Goal: Task Accomplishment & Management: Manage account settings

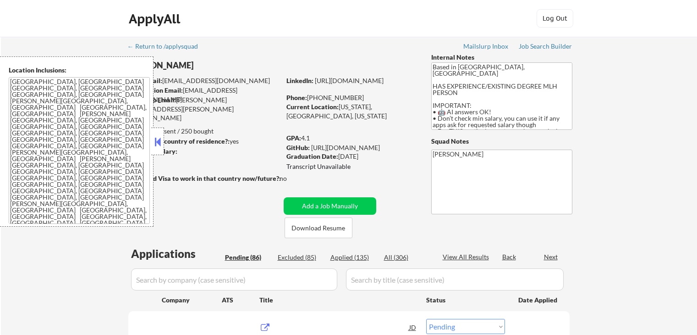
select select ""pending""
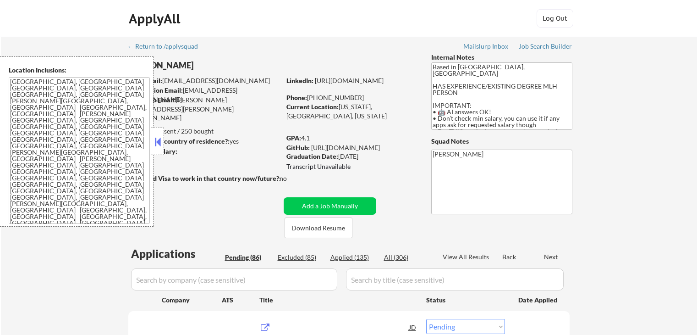
select select ""pending""
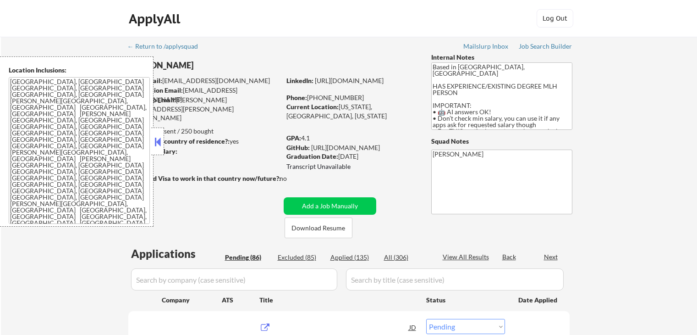
select select ""pending""
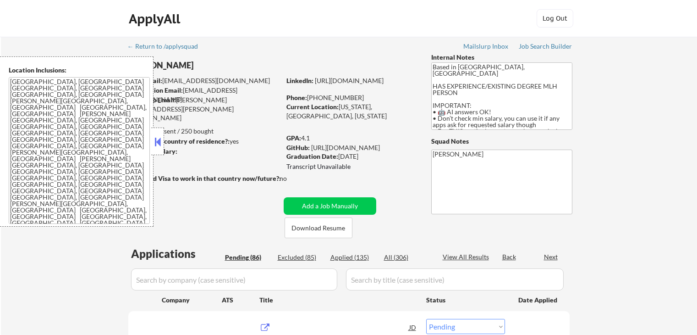
select select ""pending""
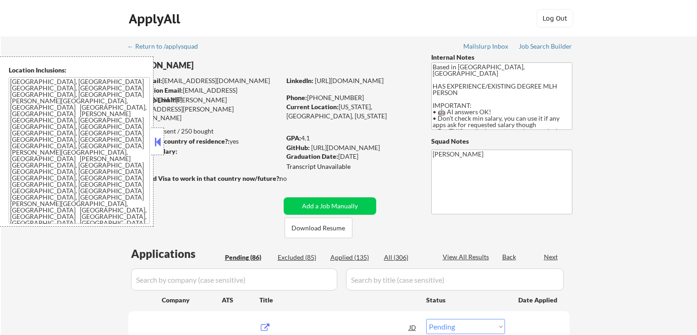
select select ""pending""
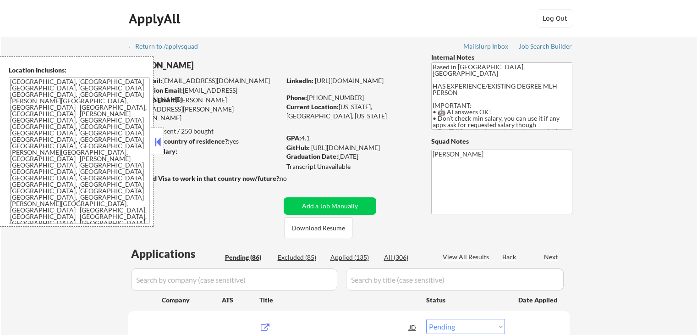
select select ""pending""
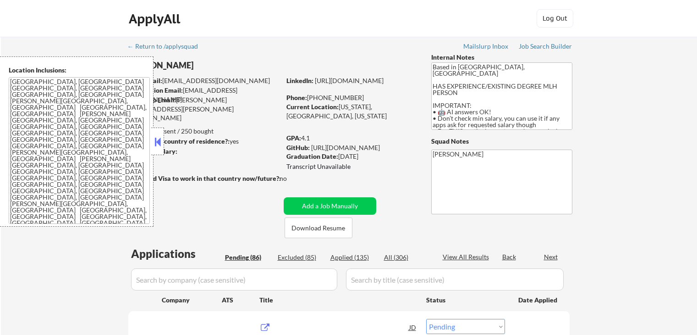
select select ""pending""
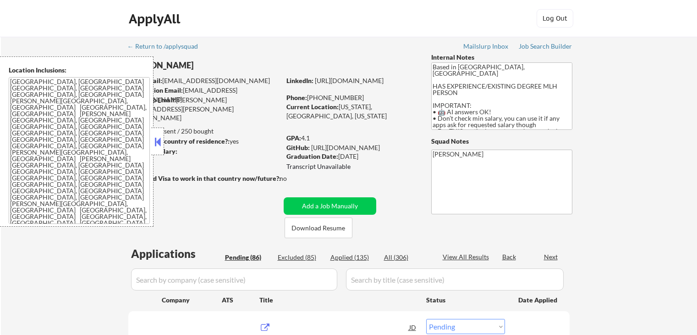
select select ""pending""
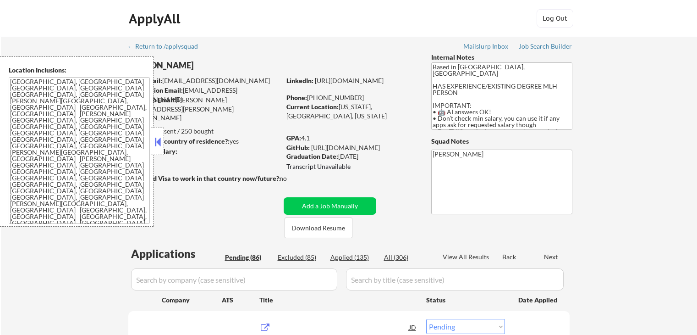
select select ""pending""
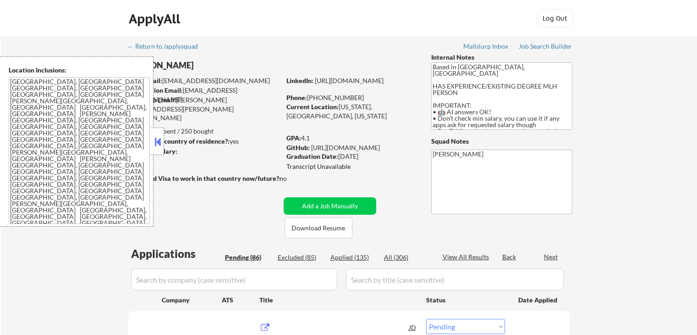
select select ""pending""
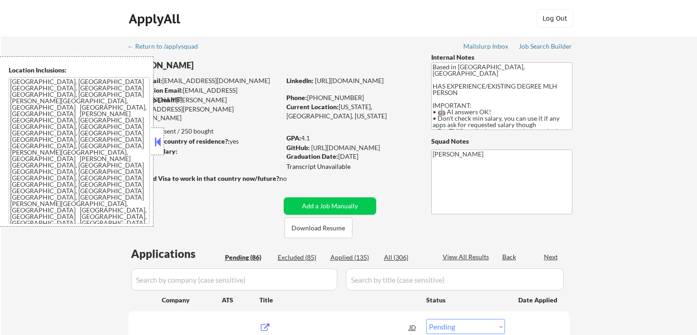
select select ""pending""
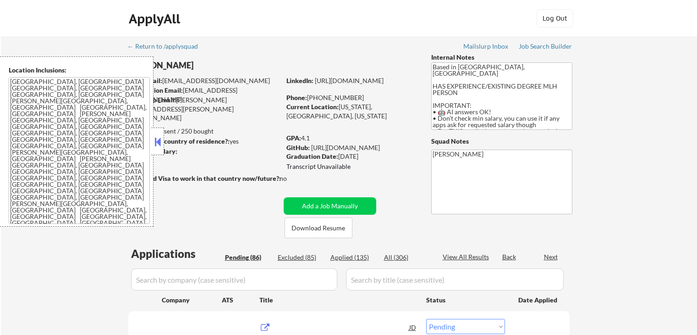
select select ""pending""
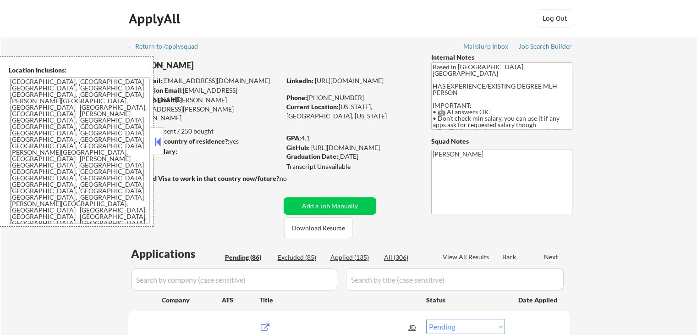
select select ""pending""
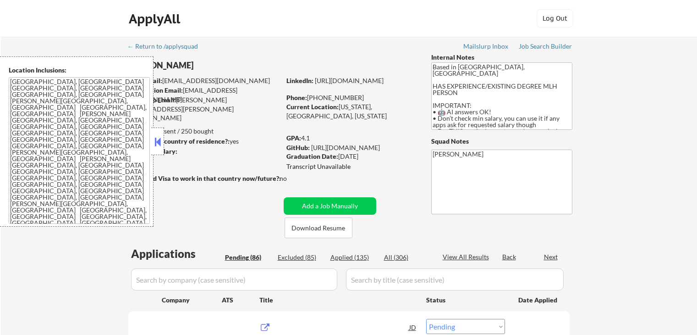
select select ""pending""
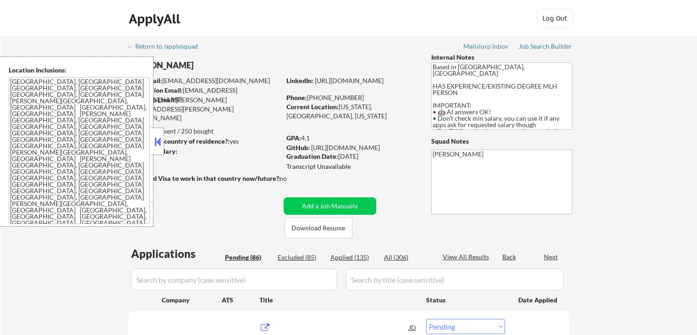
select select ""pending""
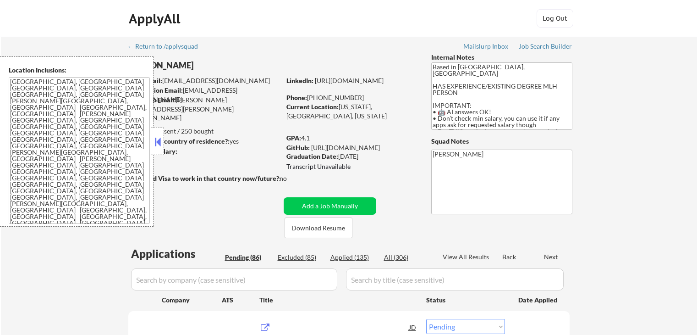
select select ""pending""
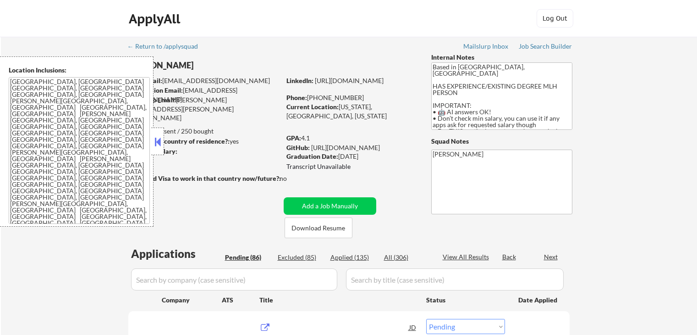
select select ""pending""
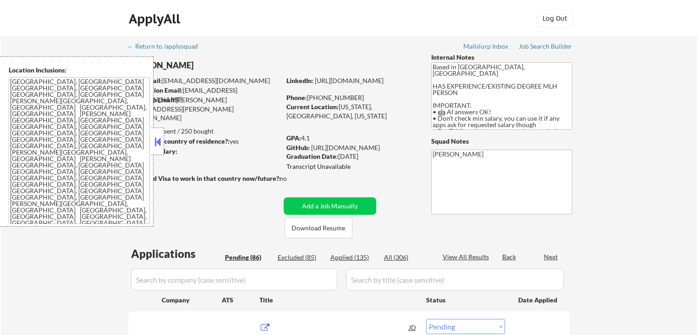
select select ""pending""
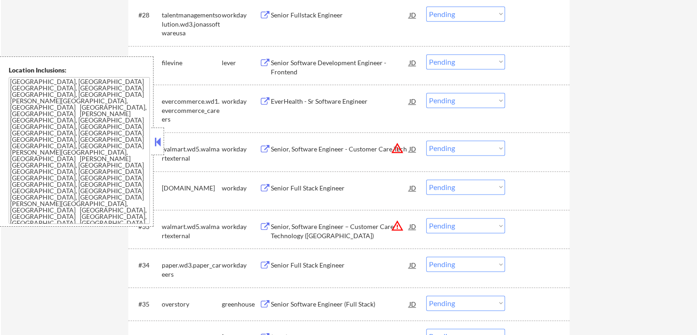
scroll to position [1330, 0]
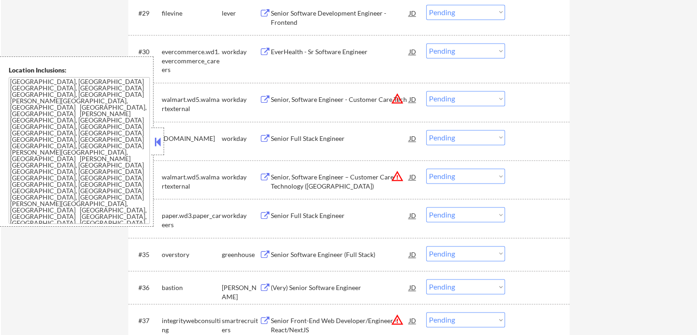
click at [451, 93] on select "Choose an option... Pending Applied Excluded (Questions) Excluded (Expired) Exc…" at bounding box center [465, 98] width 79 height 15
select select ""excluded__location_""
click at [426, 91] on select "Choose an option... Pending Applied Excluded (Questions) Excluded (Expired) Exc…" at bounding box center [465, 98] width 79 height 15
click at [448, 182] on select "Choose an option... Pending Applied Excluded (Questions) Excluded (Expired) Exc…" at bounding box center [465, 175] width 79 height 15
select select ""excluded__location_""
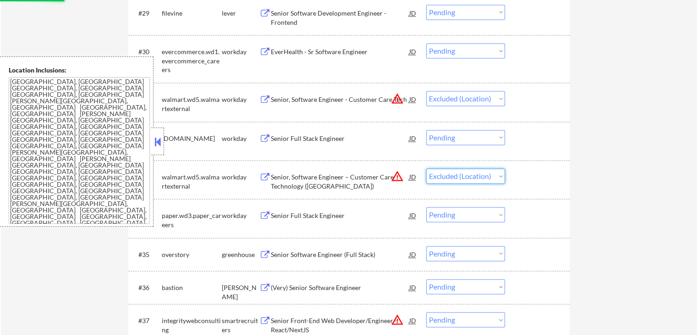
click at [426, 168] on select "Choose an option... Pending Applied Excluded (Questions) Excluded (Expired) Exc…" at bounding box center [465, 175] width 79 height 15
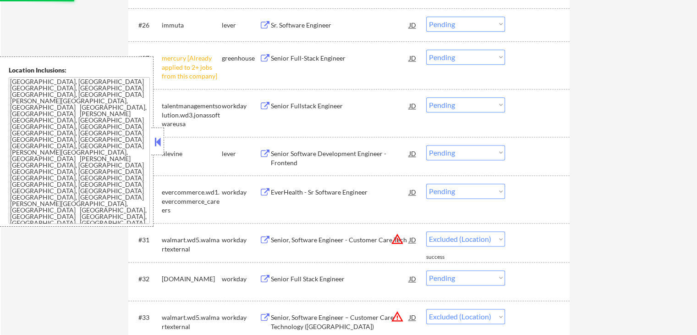
scroll to position [1146, 0]
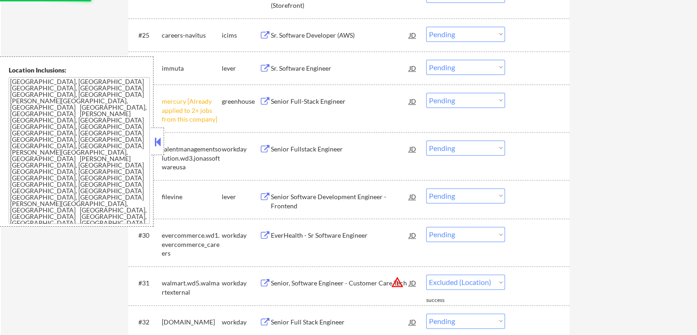
click at [451, 101] on select "Choose an option... Pending Applied Excluded (Questions) Excluded (Expired) Exc…" at bounding box center [465, 100] width 79 height 15
select select ""pending""
click at [426, 93] on select "Choose an option... Pending Applied Excluded (Questions) Excluded (Expired) Exc…" at bounding box center [465, 100] width 79 height 15
drag, startPoint x: 567, startPoint y: 155, endPoint x: 537, endPoint y: 158, distance: 29.5
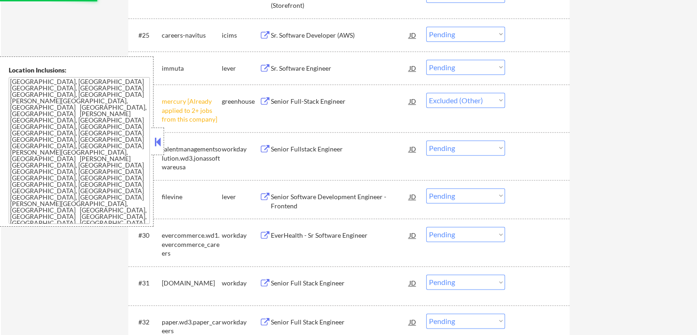
click at [567, 155] on div "#28 talentmanagementsolution.wd3.jonassoftwareusa workday Senior Fullstack Engi…" at bounding box center [349, 156] width 442 height 48
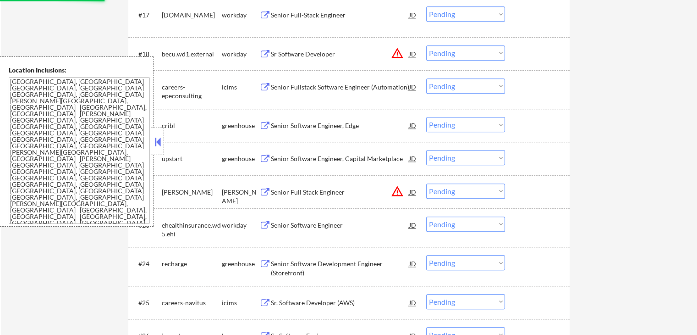
scroll to position [871, 0]
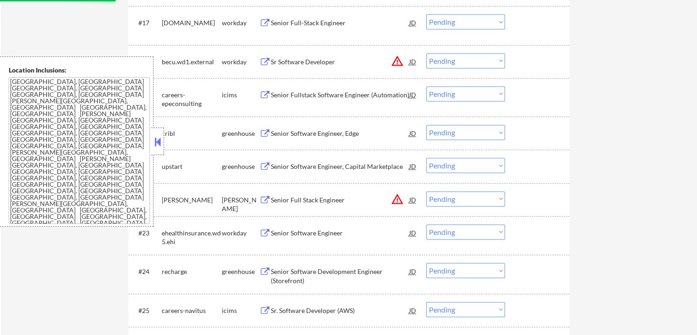
select select ""pending""
click at [467, 63] on select "Choose an option... Pending Applied Excluded (Questions) Excluded (Expired) Exc…" at bounding box center [465, 60] width 79 height 15
click at [426, 53] on select "Choose an option... Pending Applied Excluded (Questions) Excluded (Expired) Exc…" at bounding box center [465, 60] width 79 height 15
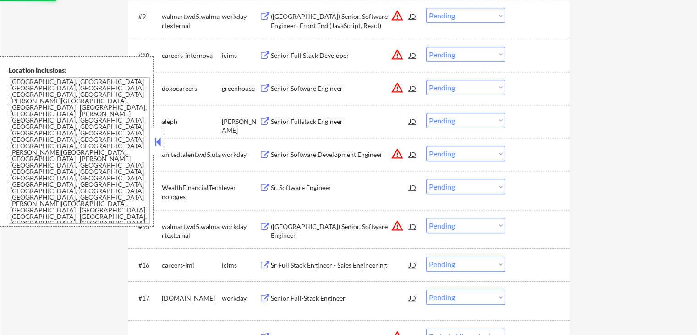
scroll to position [596, 0]
select select ""pending""
click at [458, 226] on select "Choose an option... Pending Applied Excluded (Questions) Excluded (Expired) Exc…" at bounding box center [465, 225] width 79 height 15
click at [426, 218] on select "Choose an option... Pending Applied Excluded (Questions) Excluded (Expired) Exc…" at bounding box center [465, 225] width 79 height 15
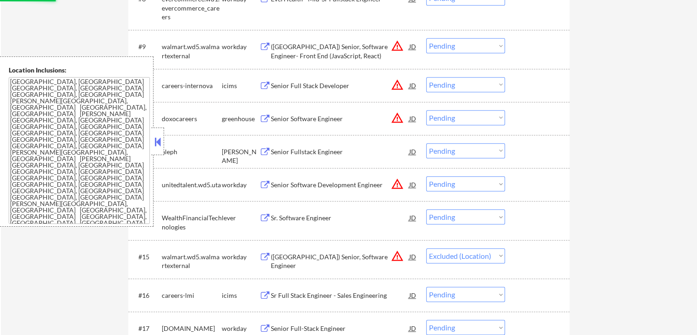
scroll to position [550, 0]
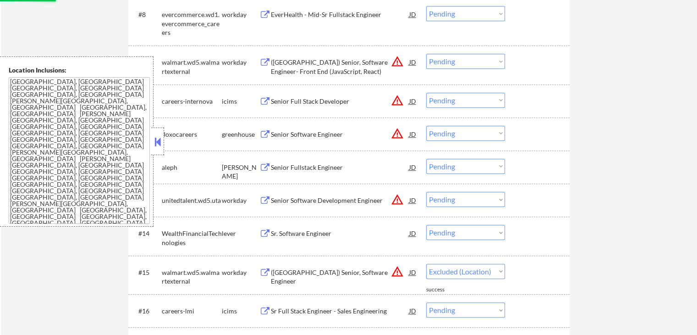
select select ""pending""
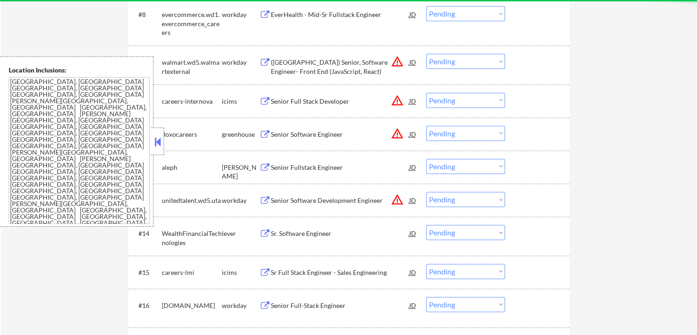
click at [451, 104] on select "Choose an option... Pending Applied Excluded (Questions) Excluded (Expired) Exc…" at bounding box center [465, 100] width 79 height 15
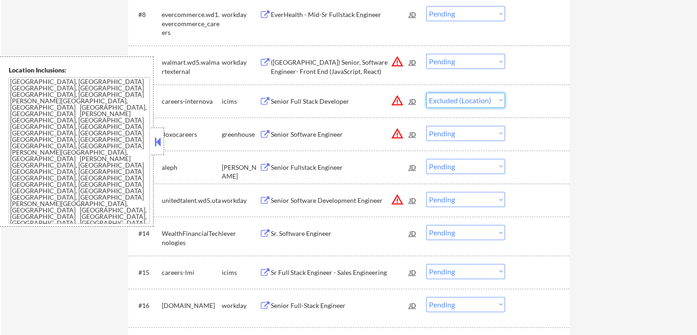
click at [426, 93] on select "Choose an option... Pending Applied Excluded (Questions) Excluded (Expired) Exc…" at bounding box center [465, 100] width 79 height 15
click at [451, 59] on select "Choose an option... Pending Applied Excluded (Questions) Excluded (Expired) Exc…" at bounding box center [465, 61] width 79 height 15
select select ""pending""
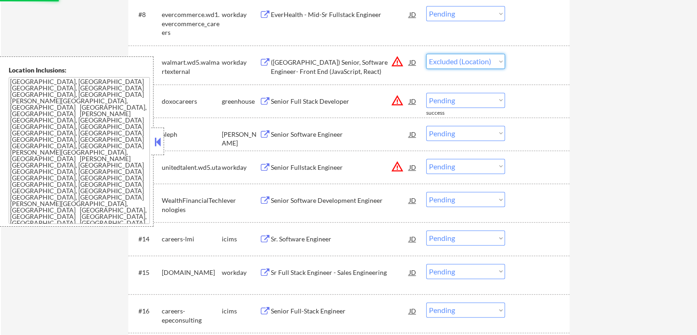
click at [426, 54] on select "Choose an option... Pending Applied Excluded (Questions) Excluded (Expired) Exc…" at bounding box center [465, 61] width 79 height 15
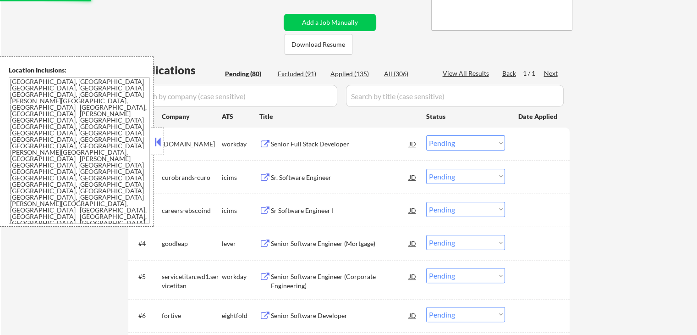
select select ""pending""
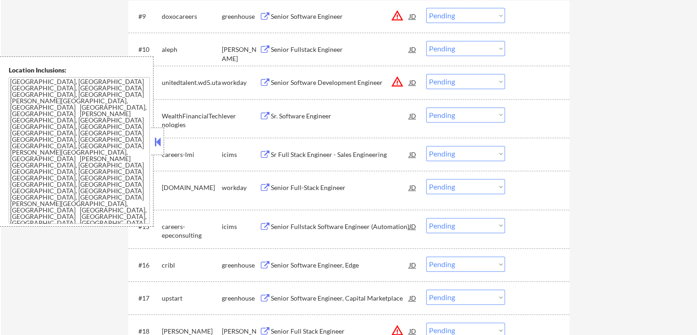
scroll to position [596, 0]
click at [415, 80] on div "JD" at bounding box center [413, 82] width 9 height 17
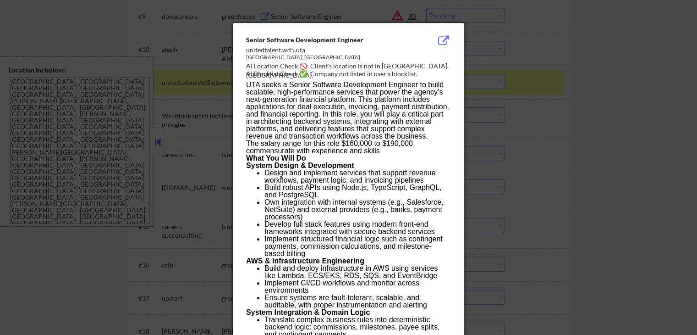
click at [621, 103] on div at bounding box center [348, 167] width 697 height 335
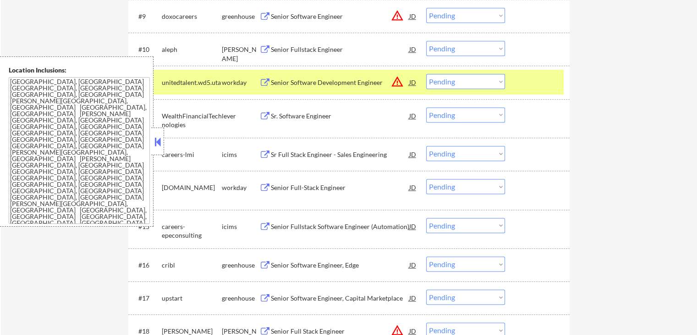
click at [468, 85] on select "Choose an option... Pending Applied Excluded (Questions) Excluded (Expired) Exc…" at bounding box center [465, 81] width 79 height 15
click at [426, 74] on select "Choose an option... Pending Applied Excluded (Questions) Excluded (Expired) Exc…" at bounding box center [465, 81] width 79 height 15
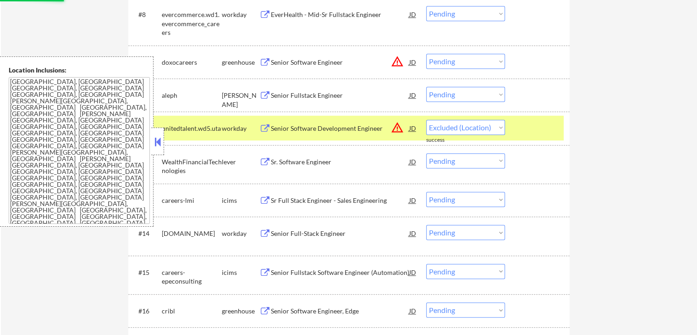
select select ""pending""
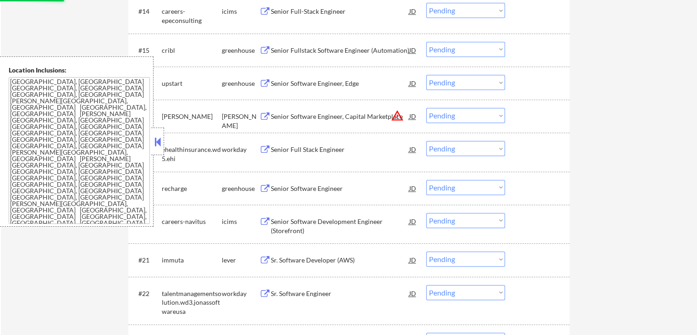
scroll to position [825, 0]
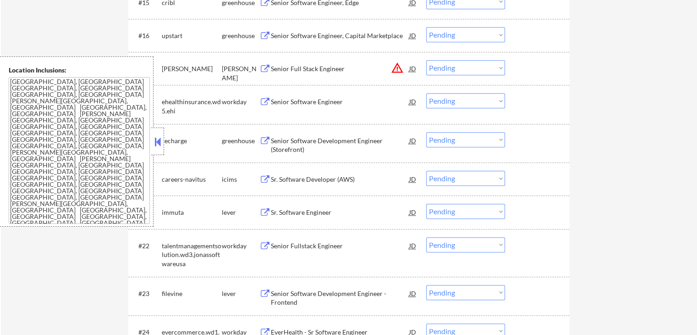
click at [455, 72] on select "Choose an option... Pending Applied Excluded (Questions) Excluded (Expired) Exc…" at bounding box center [465, 67] width 79 height 15
click at [426, 60] on select "Choose an option... Pending Applied Excluded (Questions) Excluded (Expired) Exc…" at bounding box center [465, 67] width 79 height 15
click at [325, 68] on div "Senior Full Stack Engineer" at bounding box center [340, 68] width 138 height 9
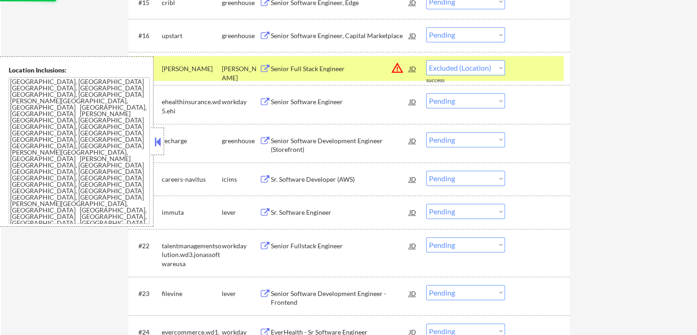
select select ""pending""
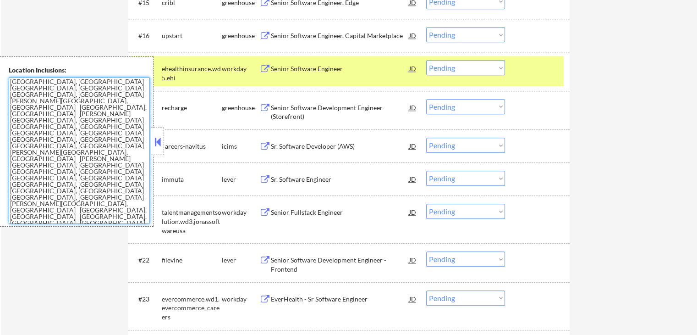
drag, startPoint x: 66, startPoint y: 199, endPoint x: 13, endPoint y: 81, distance: 129.7
click at [13, 81] on textarea "[GEOGRAPHIC_DATA], [GEOGRAPHIC_DATA] [GEOGRAPHIC_DATA], [GEOGRAPHIC_DATA] [GEOG…" at bounding box center [79, 150] width 141 height 147
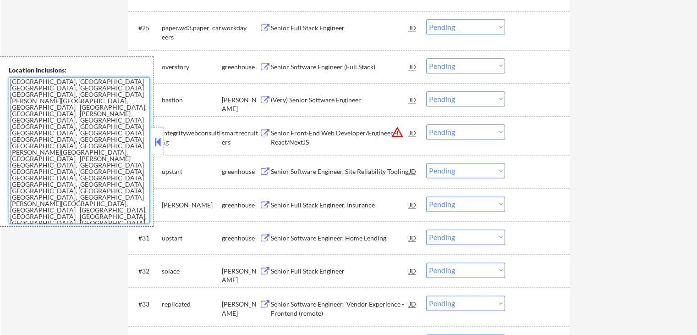
scroll to position [1192, 0]
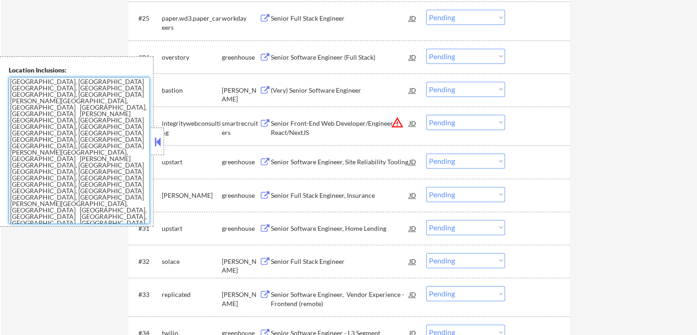
click at [343, 125] on div "Senior Front-End Web Developer/Engineer -React/NextJS" at bounding box center [340, 128] width 138 height 18
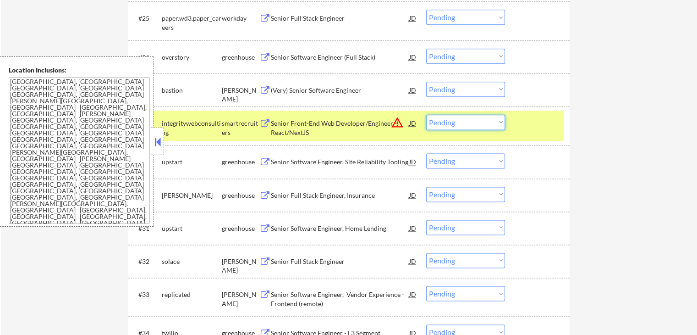
click at [448, 123] on select "Choose an option... Pending Applied Excluded (Questions) Excluded (Expired) Exc…" at bounding box center [465, 122] width 79 height 15
click at [426, 115] on select "Choose an option... Pending Applied Excluded (Questions) Excluded (Expired) Exc…" at bounding box center [465, 122] width 79 height 15
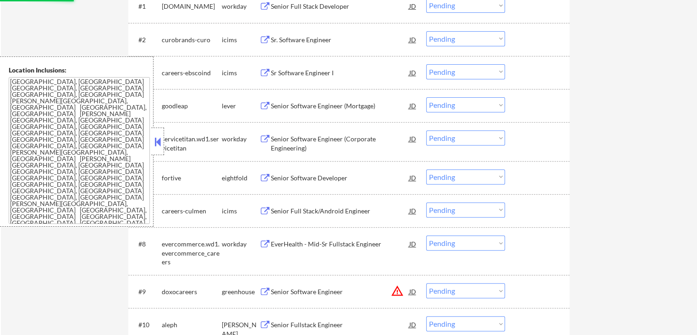
select select ""pending""
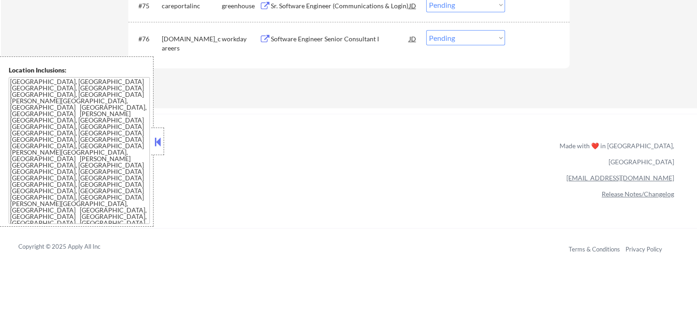
scroll to position [2843, 0]
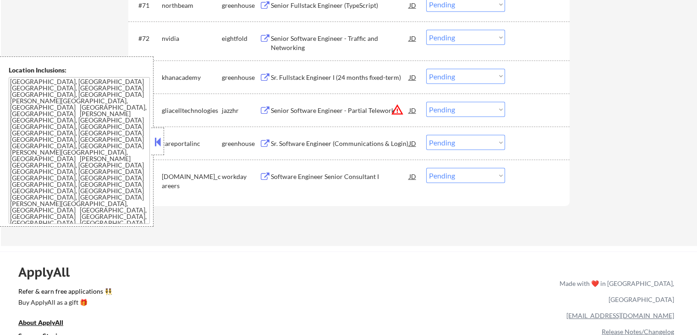
click at [288, 180] on div "Software Engineer Senior Consultant I" at bounding box center [340, 176] width 138 height 9
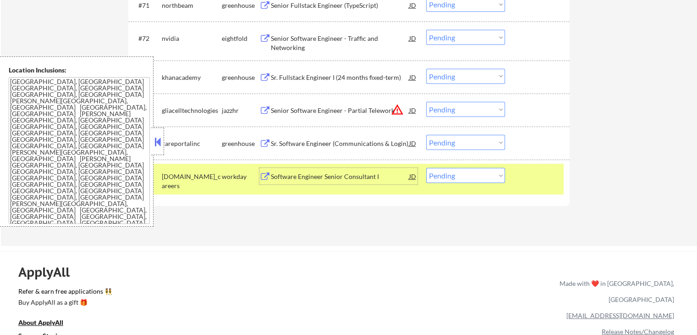
click at [280, 144] on div "Sr. Software Engineer (Communications & Login)" at bounding box center [340, 143] width 138 height 9
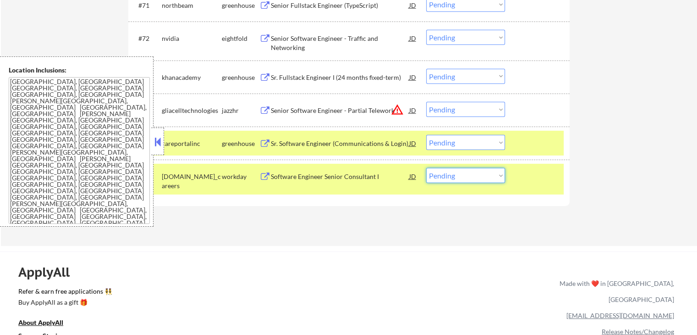
drag, startPoint x: 459, startPoint y: 177, endPoint x: 461, endPoint y: 182, distance: 5.1
click at [459, 177] on select "Choose an option... Pending Applied Excluded (Questions) Excluded (Expired) Exc…" at bounding box center [465, 175] width 79 height 15
select select ""excluded__expired_""
click at [426, 168] on select "Choose an option... Pending Applied Excluded (Questions) Excluded (Expired) Exc…" at bounding box center [465, 175] width 79 height 15
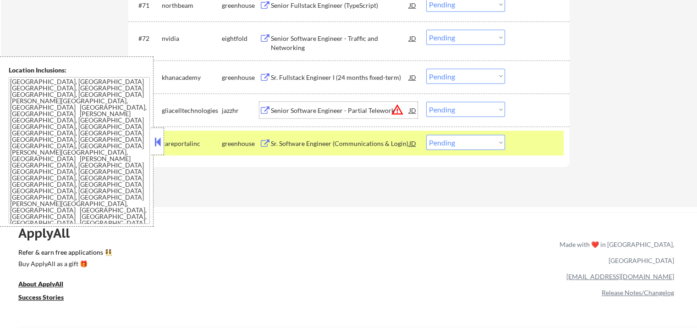
click at [275, 110] on div "Senior Software Engineer - Partial Telework" at bounding box center [340, 110] width 138 height 9
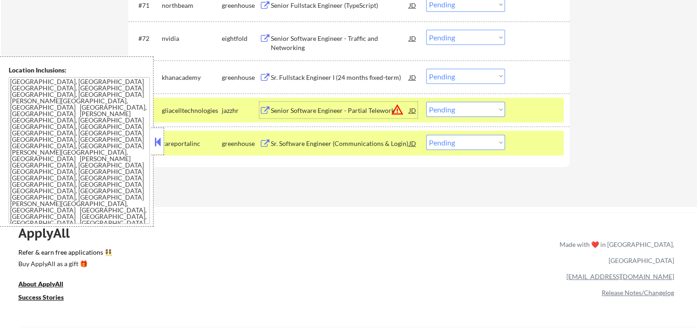
drag, startPoint x: 442, startPoint y: 107, endPoint x: 446, endPoint y: 110, distance: 4.7
click at [442, 107] on select "Choose an option... Pending Applied Excluded (Questions) Excluded (Expired) Exc…" at bounding box center [465, 109] width 79 height 15
click at [426, 102] on select "Choose an option... Pending Applied Excluded (Questions) Excluded (Expired) Exc…" at bounding box center [465, 109] width 79 height 15
select select ""pending""
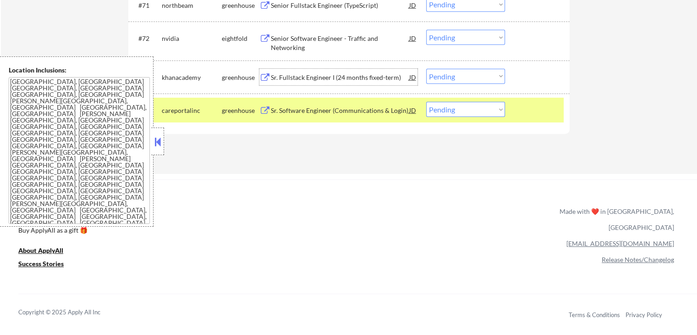
click at [309, 73] on div "Sr. Fullstack Engineer I (24 months fixed-term)" at bounding box center [340, 77] width 138 height 9
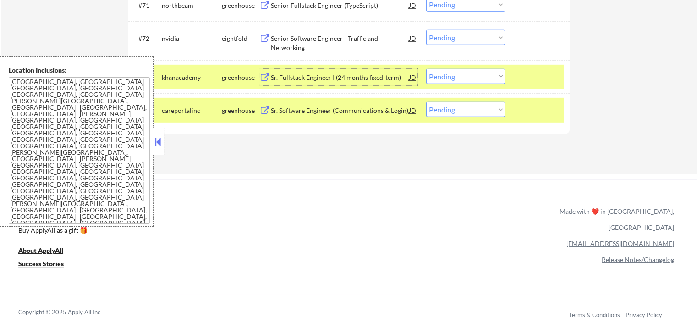
click at [470, 76] on select "Choose an option... Pending Applied Excluded (Questions) Excluded (Expired) Exc…" at bounding box center [465, 76] width 79 height 15
click at [426, 69] on select "Choose an option... Pending Applied Excluded (Questions) Excluded (Expired) Exc…" at bounding box center [465, 76] width 79 height 15
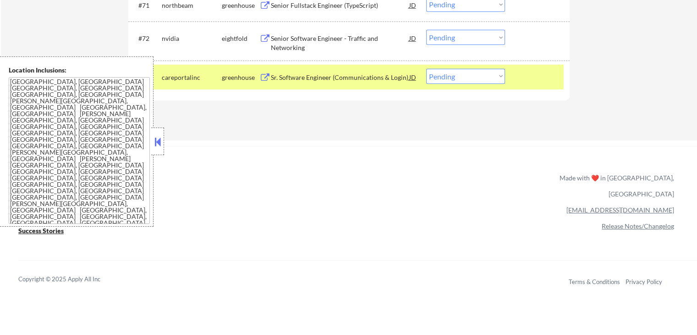
drag, startPoint x: 478, startPoint y: 70, endPoint x: 478, endPoint y: 75, distance: 5.5
click at [478, 70] on select "Choose an option... Pending Applied Excluded (Questions) Excluded (Expired) Exc…" at bounding box center [465, 76] width 79 height 15
select select ""excluded""
click at [426, 69] on select "Choose an option... Pending Applied Excluded (Questions) Excluded (Expired) Exc…" at bounding box center [465, 76] width 79 height 15
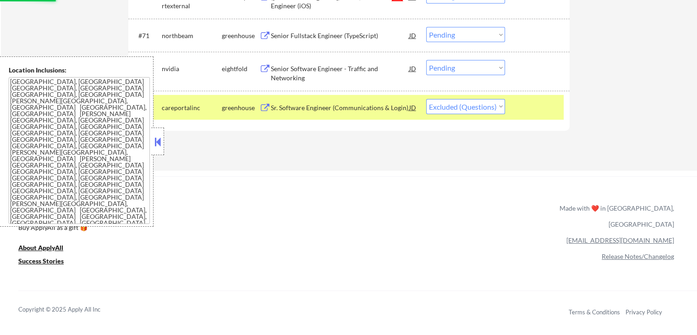
scroll to position [2797, 0]
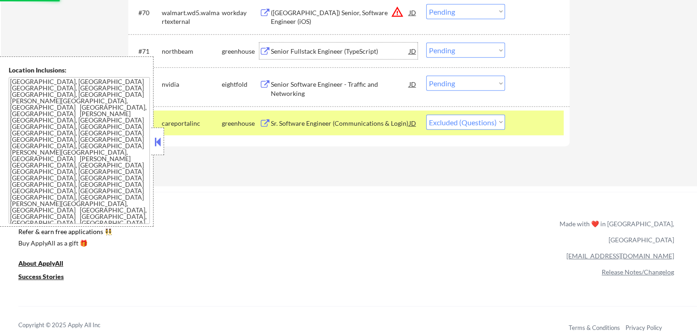
click at [276, 49] on div "Senior Fullstack Engineer (TypeScript)" at bounding box center [340, 51] width 138 height 9
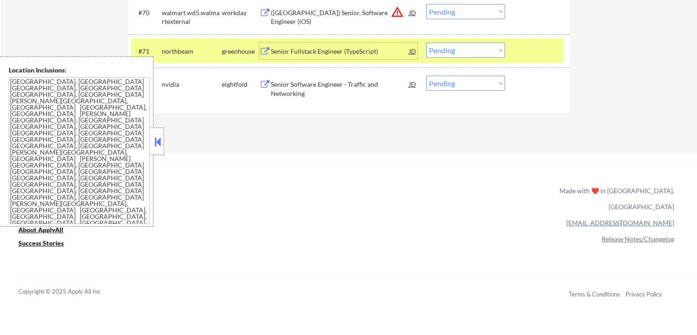
click at [456, 54] on select "Choose an option... Pending Applied Excluded (Questions) Excluded (Expired) Exc…" at bounding box center [465, 50] width 79 height 15
click at [426, 43] on select "Choose an option... Pending Applied Excluded (Questions) Excluded (Expired) Exc…" at bounding box center [465, 50] width 79 height 15
select select ""pending""
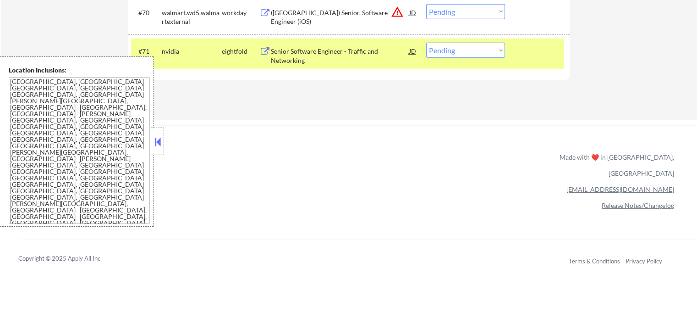
scroll to position [2751, 0]
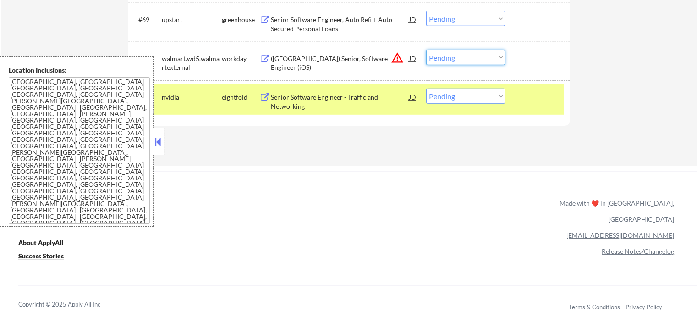
click at [470, 58] on select "Choose an option... Pending Applied Excluded (Questions) Excluded (Expired) Exc…" at bounding box center [465, 57] width 79 height 15
click at [426, 50] on select "Choose an option... Pending Applied Excluded (Questions) Excluded (Expired) Exc…" at bounding box center [465, 57] width 79 height 15
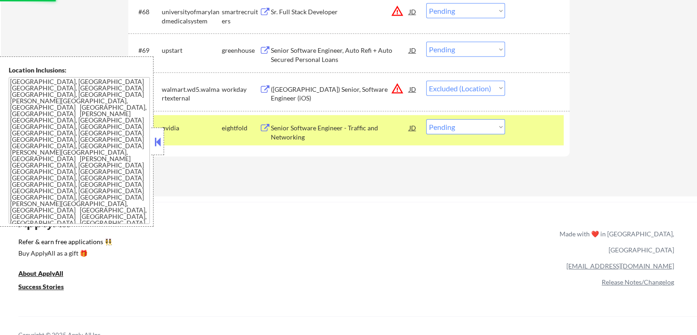
scroll to position [2705, 0]
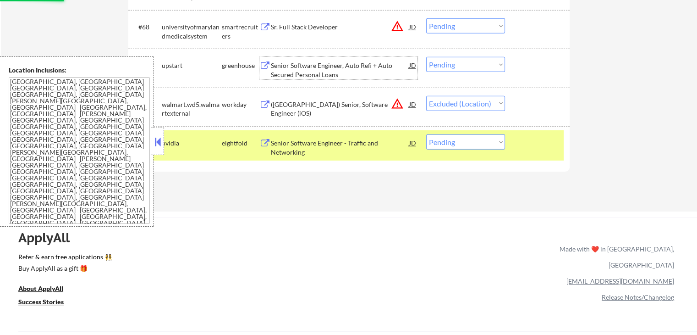
click at [277, 75] on div "Senior Software Engineer, Auto Refi + Auto Secured Personal Loans" at bounding box center [340, 70] width 138 height 18
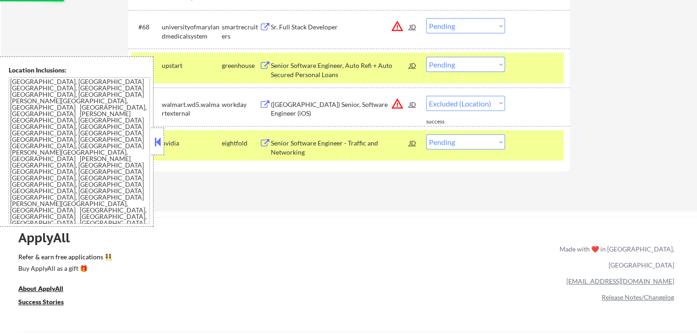
select select ""pending""
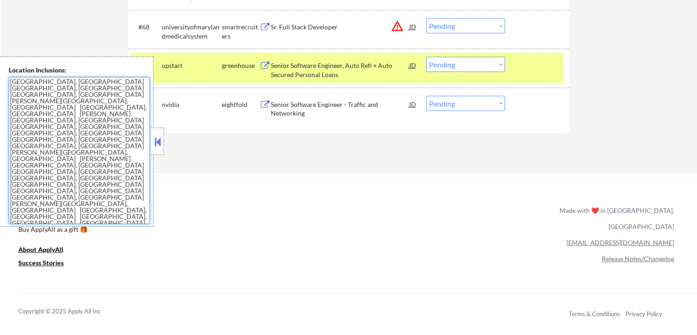
drag, startPoint x: 79, startPoint y: 197, endPoint x: 2, endPoint y: 44, distance: 170.6
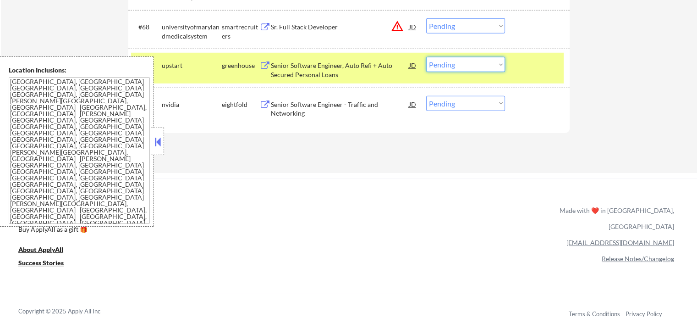
drag, startPoint x: 448, startPoint y: 66, endPoint x: 451, endPoint y: 72, distance: 7.2
click at [449, 66] on select "Choose an option... Pending Applied Excluded (Questions) Excluded (Expired) Exc…" at bounding box center [465, 64] width 79 height 15
click at [426, 57] on select "Choose an option... Pending Applied Excluded (Questions) Excluded (Expired) Exc…" at bounding box center [465, 64] width 79 height 15
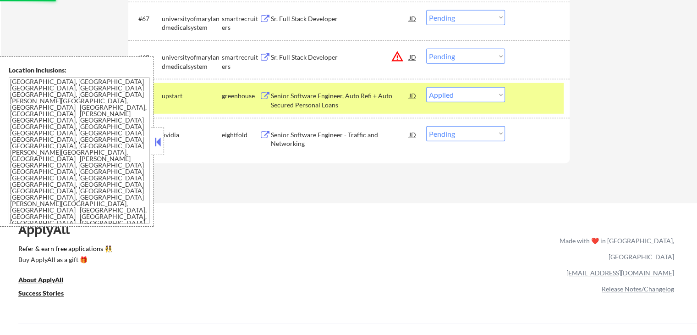
scroll to position [2660, 0]
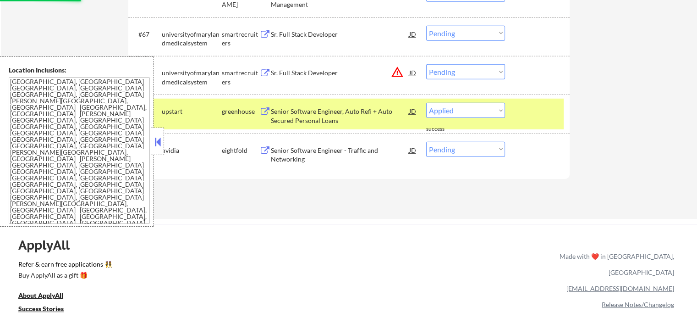
select select ""pending""
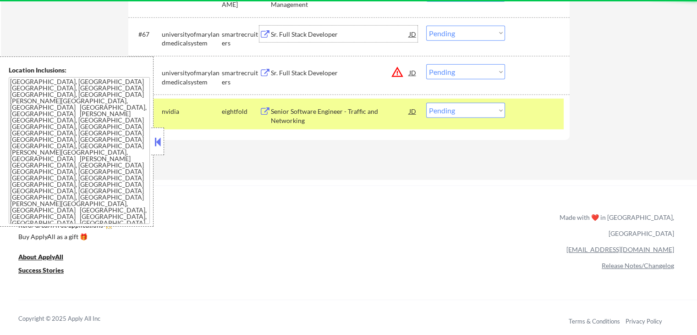
click at [282, 31] on div "Sr. Full Stack Developer" at bounding box center [340, 34] width 138 height 9
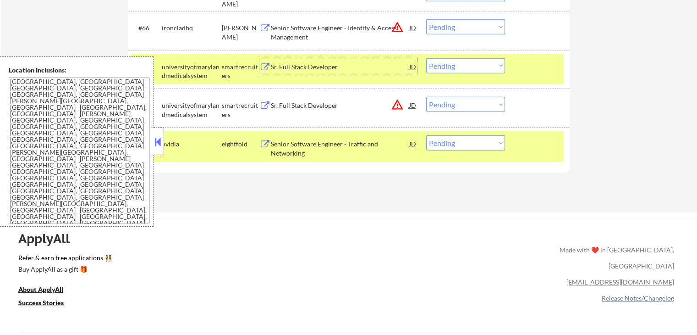
scroll to position [2614, 0]
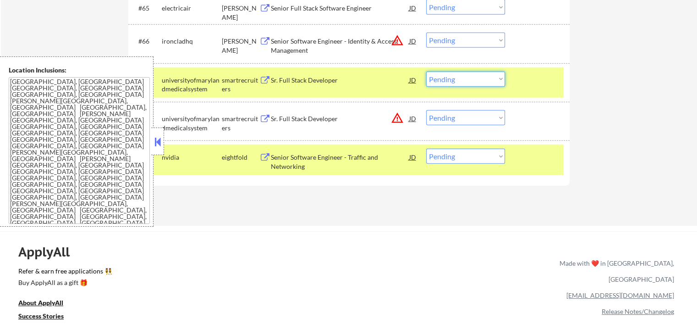
drag, startPoint x: 450, startPoint y: 81, endPoint x: 451, endPoint y: 86, distance: 5.2
click at [451, 81] on select "Choose an option... Pending Applied Excluded (Questions) Excluded (Expired) Exc…" at bounding box center [465, 79] width 79 height 15
click at [426, 72] on select "Choose an option... Pending Applied Excluded (Questions) Excluded (Expired) Exc…" at bounding box center [465, 79] width 79 height 15
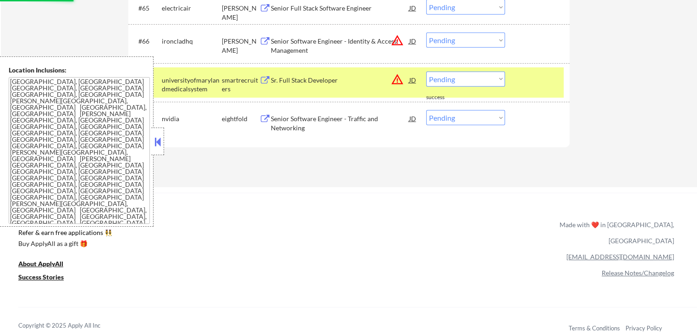
click at [459, 83] on select "Choose an option... Pending Applied Excluded (Questions) Excluded (Expired) Exc…" at bounding box center [465, 79] width 79 height 15
click at [426, 72] on select "Choose an option... Pending Applied Excluded (Questions) Excluded (Expired) Exc…" at bounding box center [465, 79] width 79 height 15
select select ""pending""
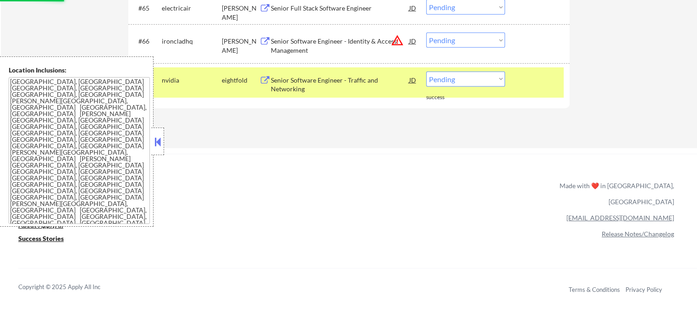
click at [279, 46] on div "Senior Software Engineer - Identity & Access Management" at bounding box center [340, 46] width 138 height 18
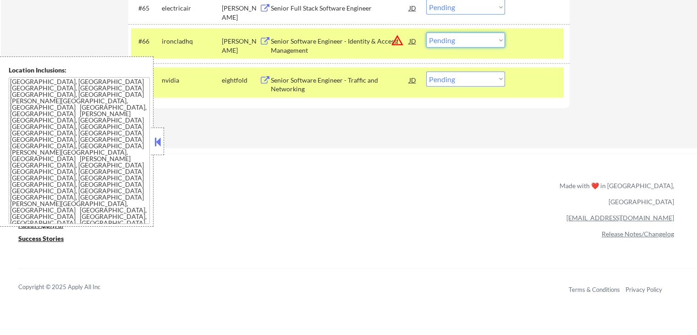
drag, startPoint x: 436, startPoint y: 36, endPoint x: 445, endPoint y: 46, distance: 13.3
click at [436, 36] on select "Choose an option... Pending Applied Excluded (Questions) Excluded (Expired) Exc…" at bounding box center [465, 40] width 79 height 15
click at [426, 33] on select "Choose an option... Pending Applied Excluded (Questions) Excluded (Expired) Exc…" at bounding box center [465, 40] width 79 height 15
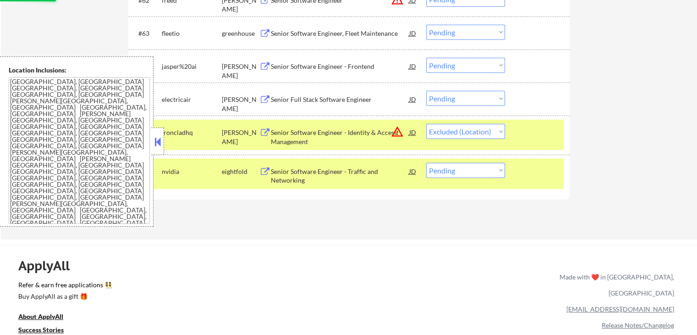
scroll to position [2522, 0]
click at [282, 99] on div "Senior Full Stack Software Engineer" at bounding box center [340, 99] width 138 height 9
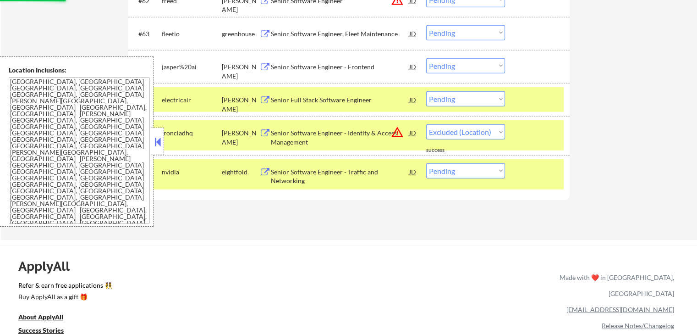
select select ""pending""
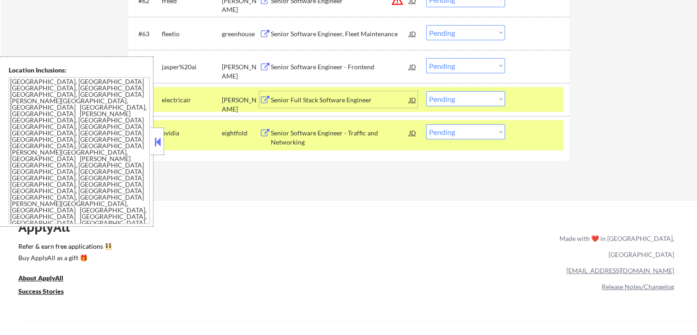
drag, startPoint x: 446, startPoint y: 97, endPoint x: 452, endPoint y: 105, distance: 10.1
click at [446, 97] on select "Choose an option... Pending Applied Excluded (Questions) Excluded (Expired) Exc…" at bounding box center [465, 98] width 79 height 15
click at [426, 91] on select "Choose an option... Pending Applied Excluded (Questions) Excluded (Expired) Exc…" at bounding box center [465, 98] width 79 height 15
select select ""pending""
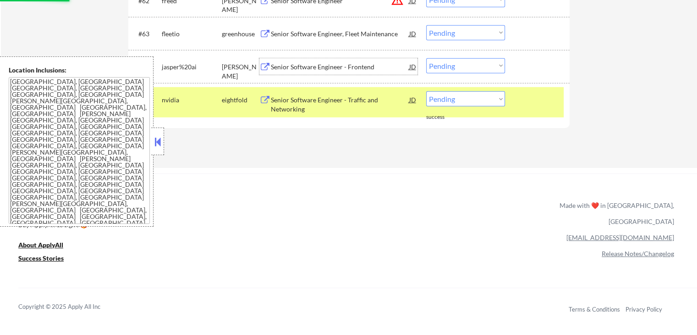
click at [271, 65] on div "Senior Software Engineer - Frontend" at bounding box center [340, 66] width 138 height 9
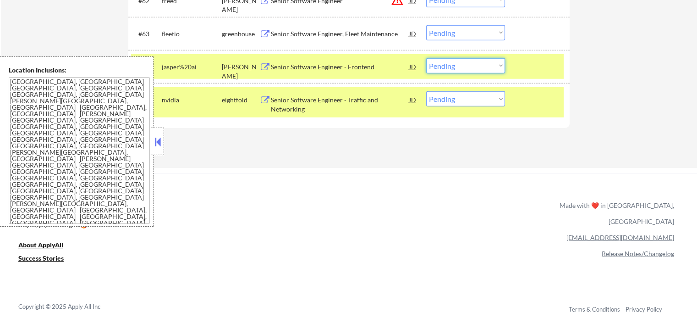
click at [447, 68] on select "Choose an option... Pending Applied Excluded (Questions) Excluded (Expired) Exc…" at bounding box center [465, 65] width 79 height 15
click at [426, 58] on select "Choose an option... Pending Applied Excluded (Questions) Excluded (Expired) Exc…" at bounding box center [465, 65] width 79 height 15
click at [261, 33] on button at bounding box center [265, 34] width 11 height 9
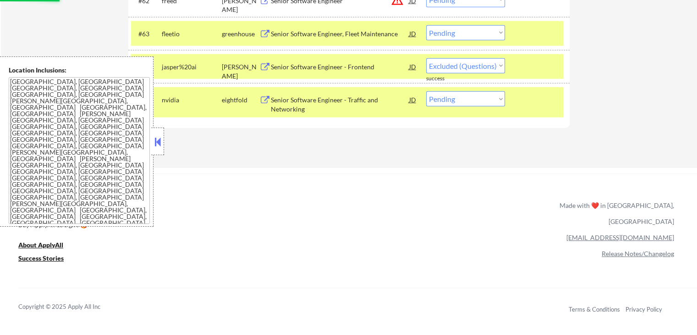
select select ""pending""
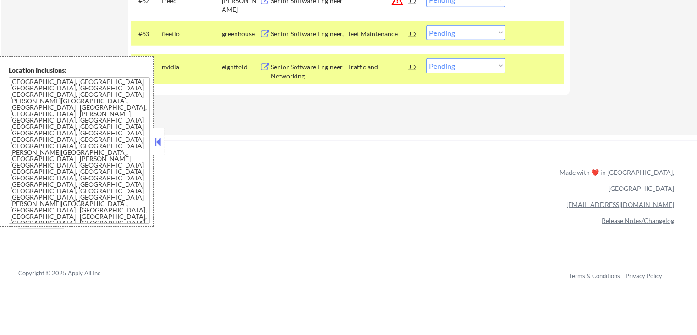
drag, startPoint x: 432, startPoint y: 30, endPoint x: 442, endPoint y: 35, distance: 11.5
click at [433, 30] on select "Choose an option... Pending Applied Excluded (Questions) Excluded (Expired) Exc…" at bounding box center [465, 32] width 79 height 15
click at [426, 25] on select "Choose an option... Pending Applied Excluded (Questions) Excluded (Expired) Exc…" at bounding box center [465, 32] width 79 height 15
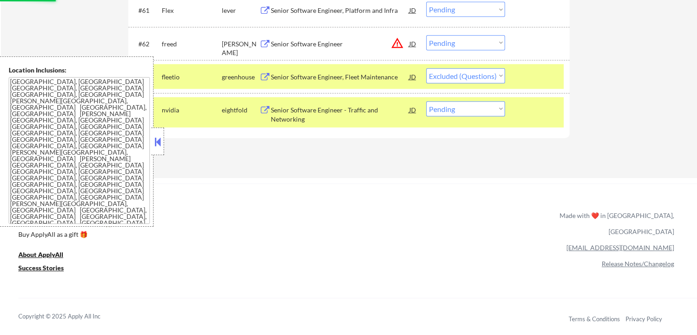
scroll to position [2430, 0]
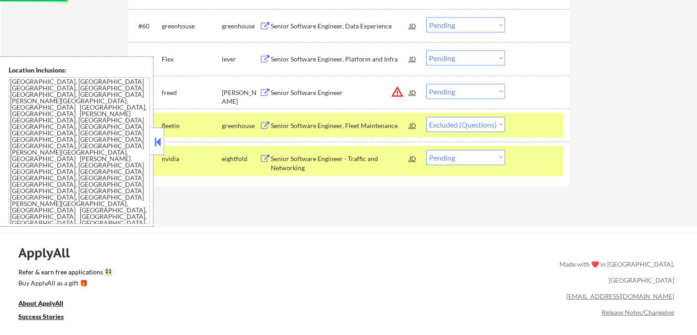
select select ""pending""
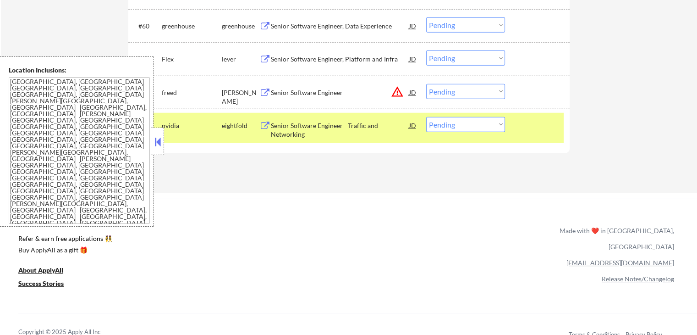
click at [282, 93] on div "Senior Software Engineer" at bounding box center [340, 92] width 138 height 9
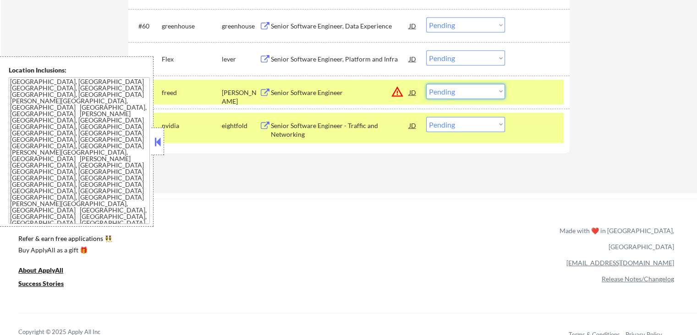
drag, startPoint x: 451, startPoint y: 87, endPoint x: 455, endPoint y: 91, distance: 5.9
click at [452, 87] on select "Choose an option... Pending Applied Excluded (Questions) Excluded (Expired) Exc…" at bounding box center [465, 91] width 79 height 15
click at [426, 84] on select "Choose an option... Pending Applied Excluded (Questions) Excluded (Expired) Exc…" at bounding box center [465, 91] width 79 height 15
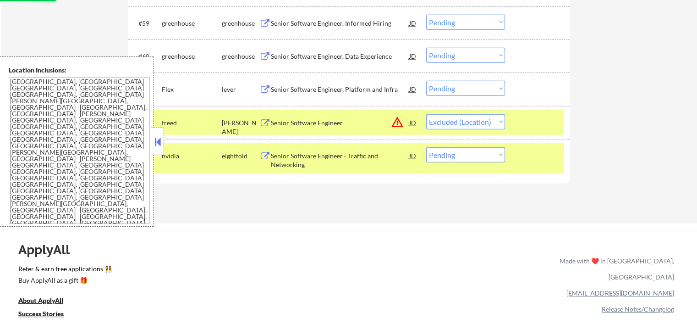
scroll to position [2384, 0]
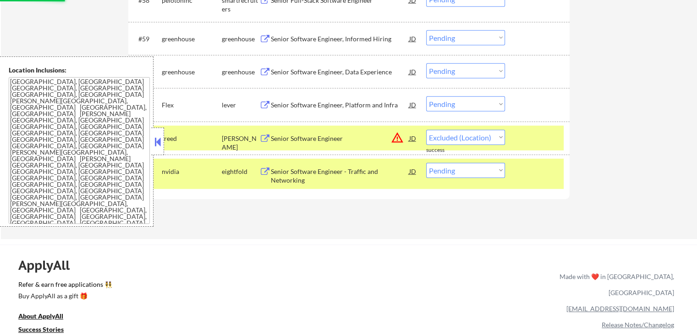
click at [285, 108] on div "Senior Software Engineer, Platform and Infra" at bounding box center [340, 104] width 138 height 9
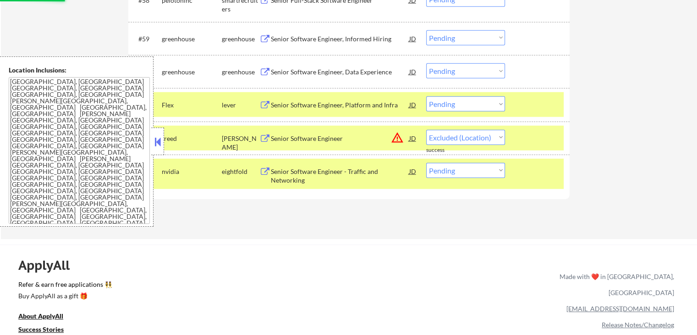
select select ""pending""
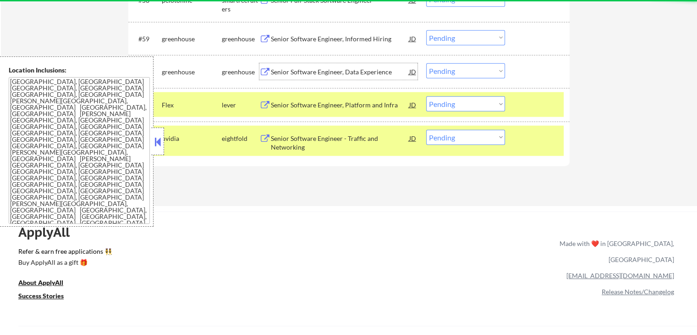
click at [273, 66] on div "Senior Software Engineer, Data Experience" at bounding box center [340, 71] width 138 height 17
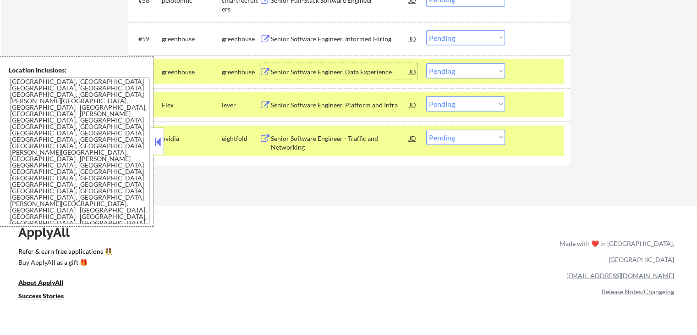
click at [449, 108] on select "Choose an option... Pending Applied Excluded (Questions) Excluded (Expired) Exc…" at bounding box center [465, 103] width 79 height 15
click at [426, 96] on select "Choose an option... Pending Applied Excluded (Questions) Excluded (Expired) Exc…" at bounding box center [465, 103] width 79 height 15
select select ""pending""
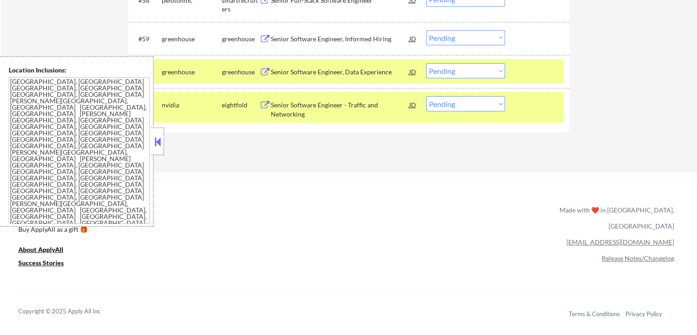
click at [468, 70] on select "Choose an option... Pending Applied Excluded (Questions) Excluded (Expired) Exc…" at bounding box center [465, 70] width 79 height 15
click at [426, 63] on select "Choose an option... Pending Applied Excluded (Questions) Excluded (Expired) Exc…" at bounding box center [465, 70] width 79 height 15
click at [530, 109] on div at bounding box center [539, 104] width 40 height 17
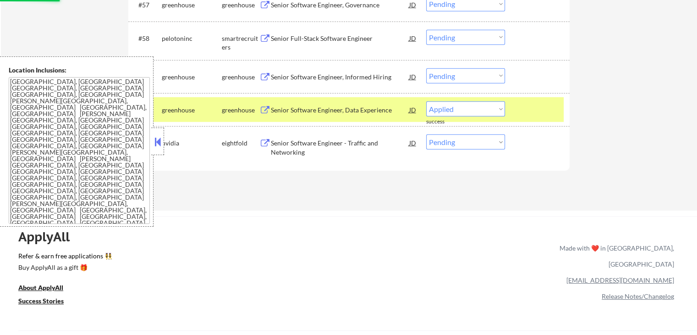
scroll to position [2247, 0]
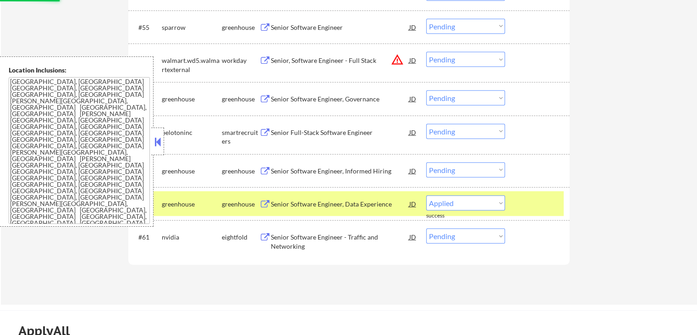
select select ""pending""
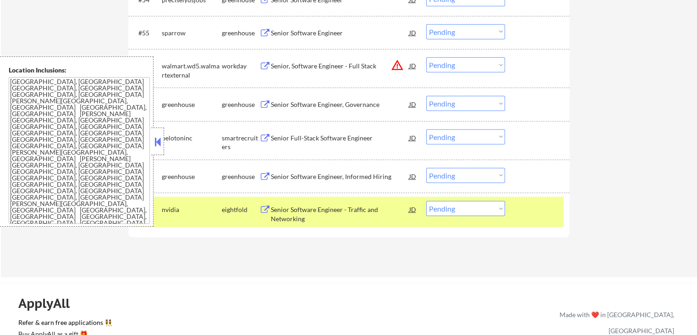
click at [316, 137] on div "Senior Full-Stack Software Engineer" at bounding box center [340, 137] width 138 height 9
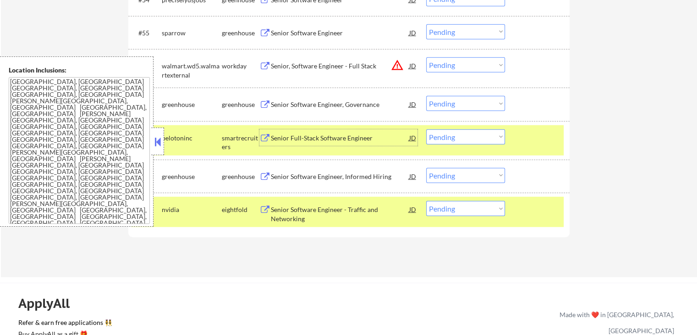
click at [316, 134] on div "Senior Full-Stack Software Engineer" at bounding box center [340, 137] width 138 height 9
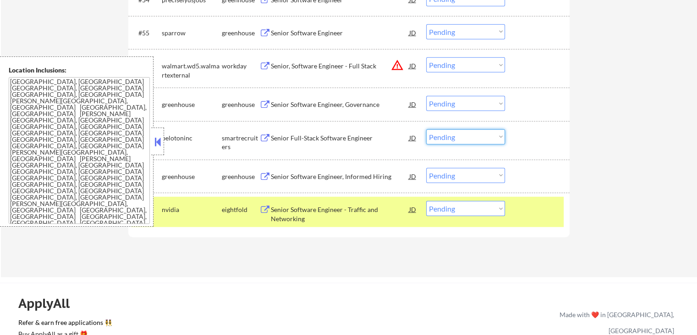
drag, startPoint x: 436, startPoint y: 135, endPoint x: 442, endPoint y: 144, distance: 10.5
click at [437, 136] on select "Choose an option... Pending Applied Excluded (Questions) Excluded (Expired) Exc…" at bounding box center [465, 136] width 79 height 15
click at [426, 129] on select "Choose an option... Pending Applied Excluded (Questions) Excluded (Expired) Exc…" at bounding box center [465, 136] width 79 height 15
click at [278, 176] on div "Senior Software Engineer, Informed Hiring" at bounding box center [340, 176] width 138 height 9
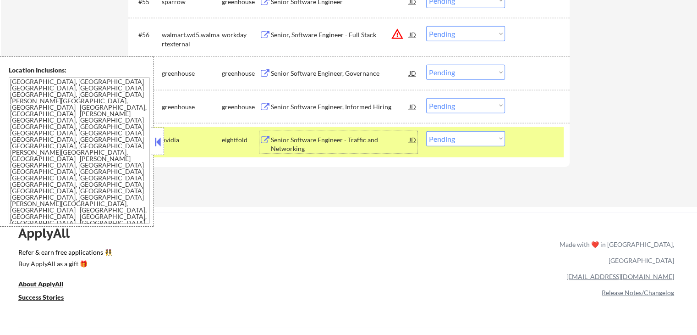
scroll to position [2293, 0]
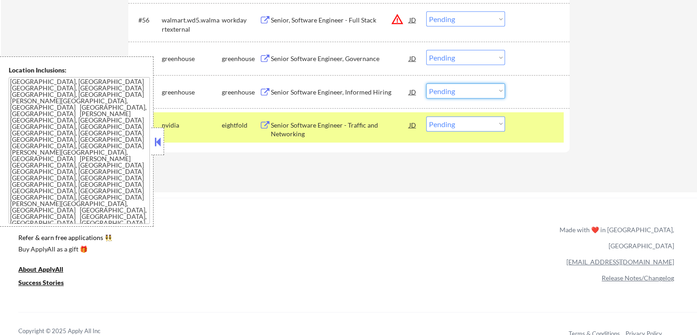
click at [452, 91] on select "Choose an option... Pending Applied Excluded (Questions) Excluded (Expired) Exc…" at bounding box center [465, 90] width 79 height 15
click at [426, 83] on select "Choose an option... Pending Applied Excluded (Questions) Excluded (Expired) Exc…" at bounding box center [465, 90] width 79 height 15
select select ""pending""
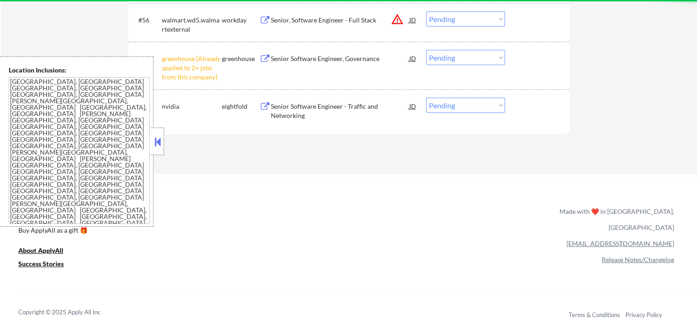
click at [467, 59] on select "Choose an option... Pending Applied Excluded (Questions) Excluded (Expired) Exc…" at bounding box center [465, 57] width 79 height 15
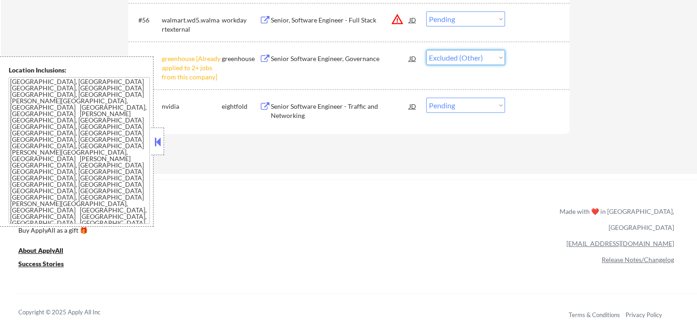
click at [426, 50] on select "Choose an option... Pending Applied Excluded (Questions) Excluded (Expired) Exc…" at bounding box center [465, 57] width 79 height 15
select select ""pending""
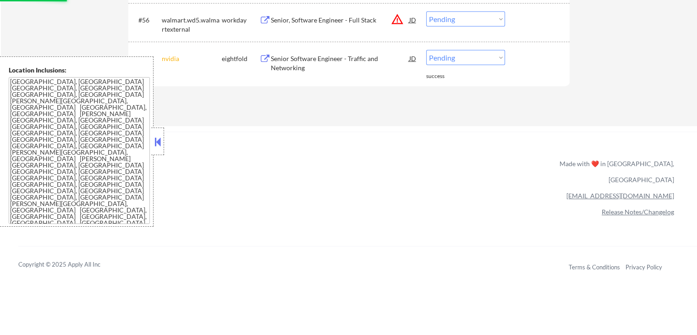
scroll to position [2247, 0]
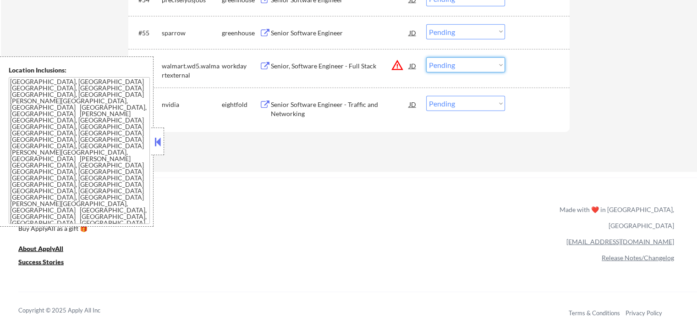
click at [462, 72] on select "Choose an option... Pending Applied Excluded (Questions) Excluded (Expired) Exc…" at bounding box center [465, 64] width 79 height 15
click at [426, 57] on select "Choose an option... Pending Applied Excluded (Questions) Excluded (Expired) Exc…" at bounding box center [465, 64] width 79 height 15
select select ""pending""
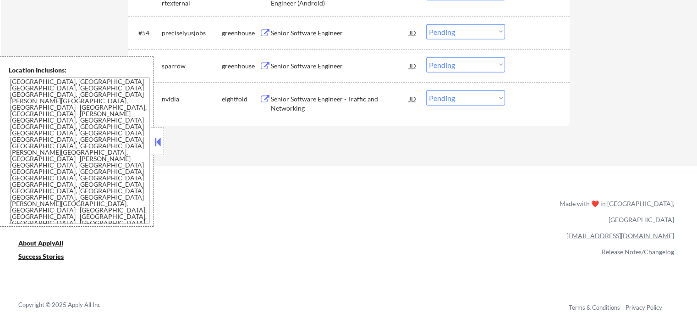
scroll to position [2201, 0]
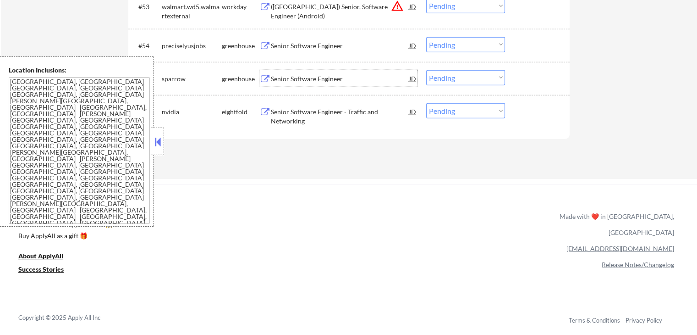
click at [275, 81] on div "Senior Software Engineer" at bounding box center [340, 78] width 138 height 9
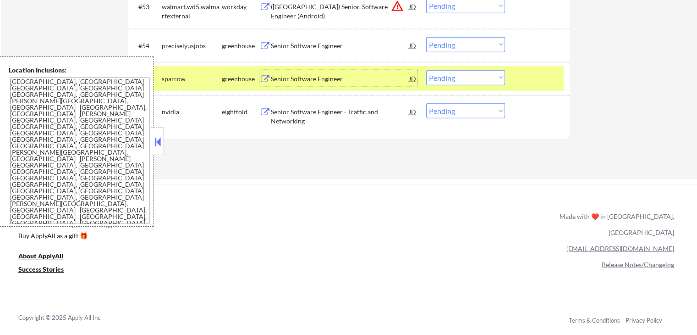
click at [457, 83] on select "Choose an option... Pending Applied Excluded (Questions) Excluded (Expired) Exc…" at bounding box center [465, 77] width 79 height 15
click at [426, 70] on select "Choose an option... Pending Applied Excluded (Questions) Excluded (Expired) Exc…" at bounding box center [465, 77] width 79 height 15
select select ""pending""
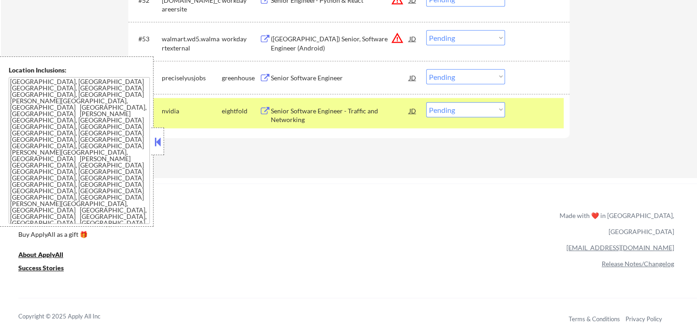
scroll to position [2155, 0]
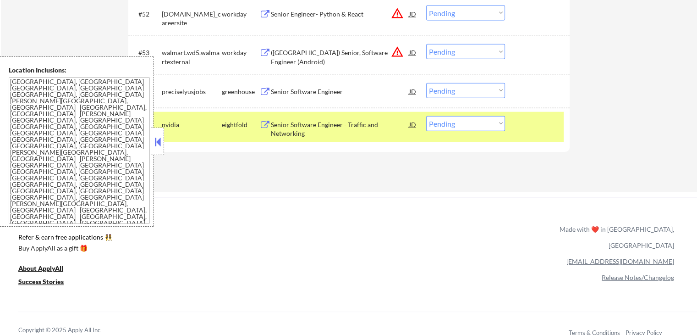
click at [275, 90] on div "Senior Software Engineer" at bounding box center [340, 91] width 138 height 9
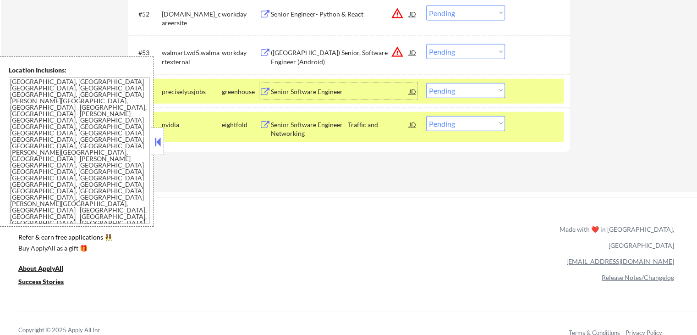
click at [467, 88] on select "Choose an option... Pending Applied Excluded (Questions) Excluded (Expired) Exc…" at bounding box center [465, 90] width 79 height 15
click at [426, 83] on select "Choose an option... Pending Applied Excluded (Questions) Excluded (Expired) Exc…" at bounding box center [465, 90] width 79 height 15
click at [463, 54] on select "Choose an option... Pending Applied Excluded (Questions) Excluded (Expired) Exc…" at bounding box center [465, 51] width 79 height 15
select select ""pending""
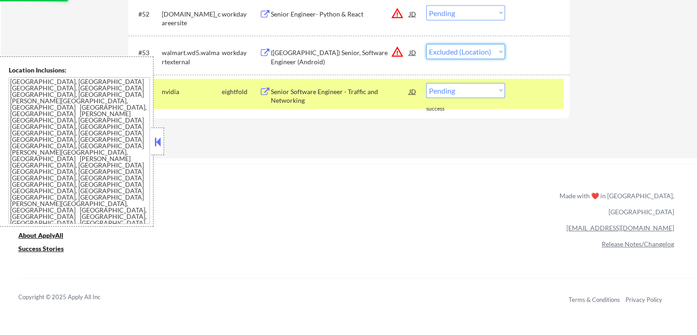
click at [426, 44] on select "Choose an option... Pending Applied Excluded (Questions) Excluded (Expired) Exc…" at bounding box center [465, 51] width 79 height 15
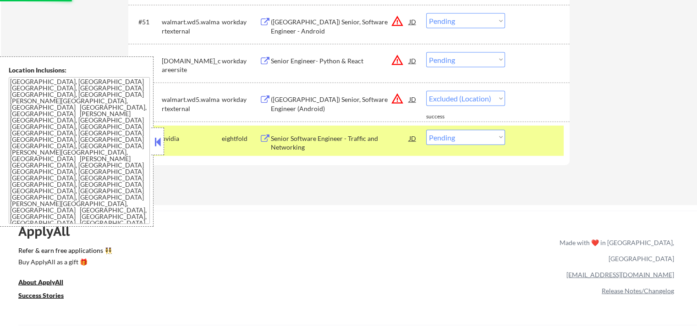
select select ""pending""
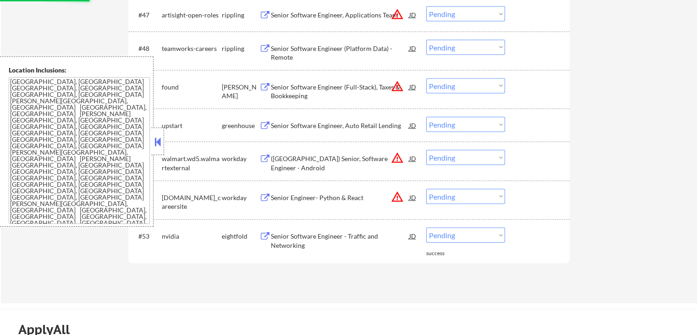
scroll to position [1972, 0]
click at [295, 126] on div "Senior Software Engineer, Auto Retail Lending" at bounding box center [340, 125] width 138 height 9
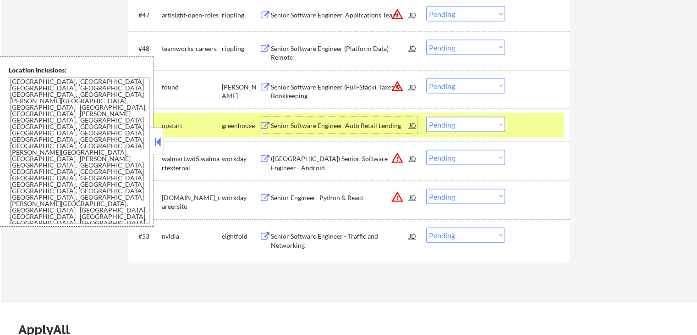
click at [460, 85] on select "Choose an option... Pending Applied Excluded (Questions) Excluded (Expired) Exc…" at bounding box center [465, 85] width 79 height 15
click at [426, 78] on select "Choose an option... Pending Applied Excluded (Questions) Excluded (Expired) Exc…" at bounding box center [465, 85] width 79 height 15
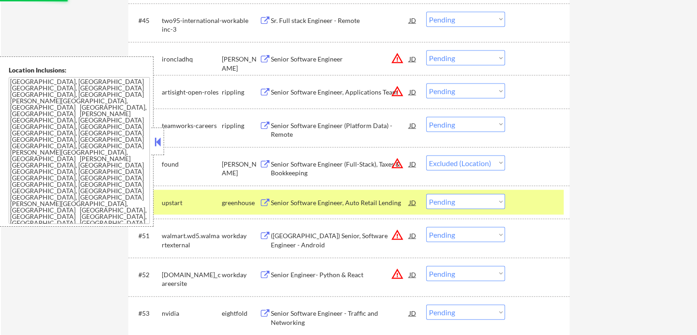
scroll to position [1880, 0]
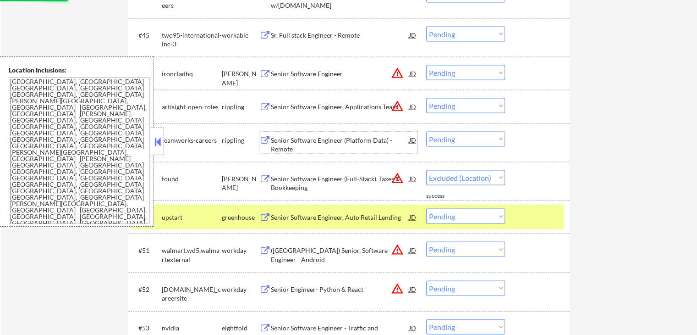
select select ""pending""
click at [315, 140] on div "Senior Software Engineer (Platform Data) - Remote" at bounding box center [340, 145] width 138 height 18
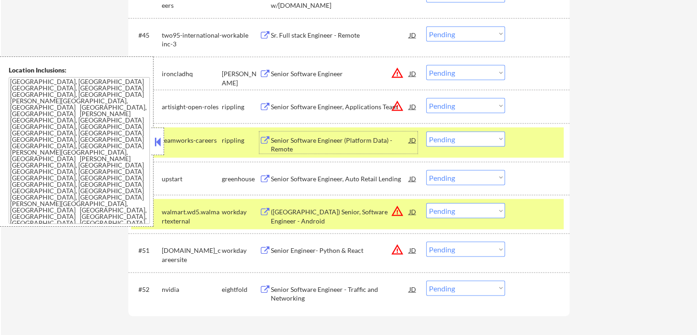
click at [299, 140] on div "Senior Software Engineer (Platform Data) - Remote" at bounding box center [340, 145] width 138 height 18
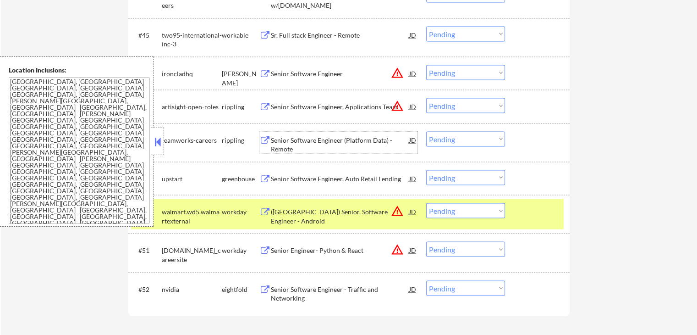
click at [297, 138] on div "Senior Software Engineer (Platform Data) - Remote" at bounding box center [340, 145] width 138 height 18
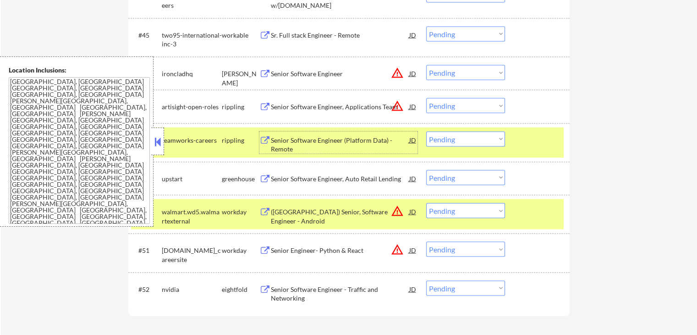
click at [450, 139] on select "Choose an option... Pending Applied Excluded (Questions) Excluded (Expired) Exc…" at bounding box center [465, 139] width 79 height 15
click at [426, 132] on select "Choose an option... Pending Applied Excluded (Questions) Excluded (Expired) Exc…" at bounding box center [465, 139] width 79 height 15
select select ""pending""
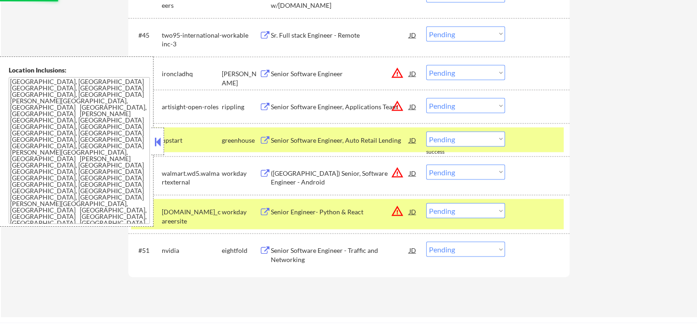
click at [288, 36] on div "Sr. Full stack Engineer - Remote" at bounding box center [340, 35] width 138 height 9
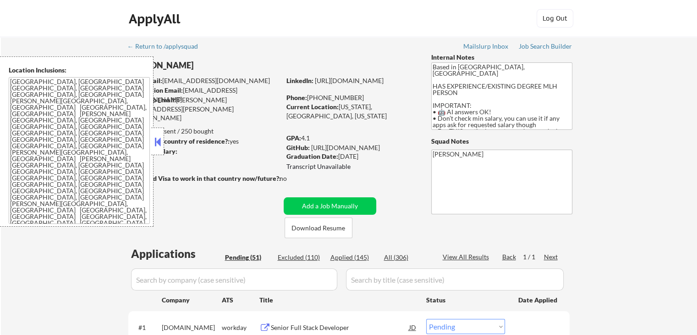
scroll to position [0, 0]
select select ""pending""
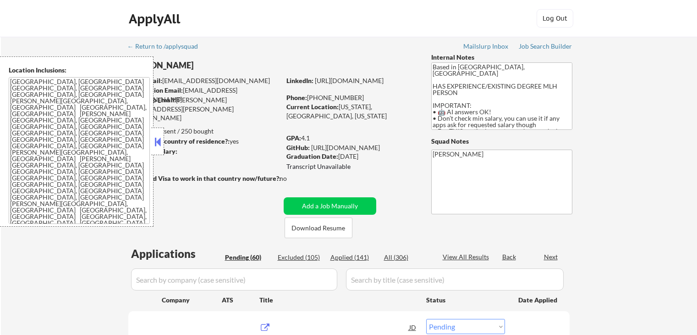
select select ""pending""
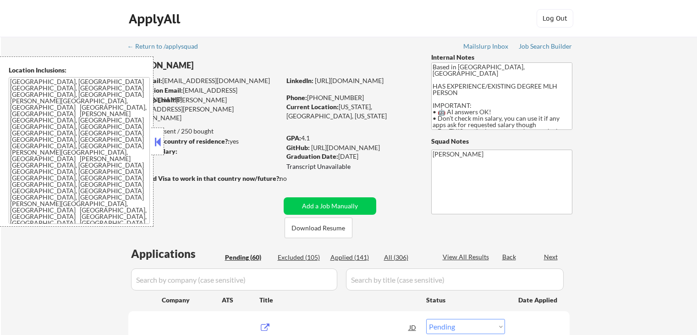
select select ""pending""
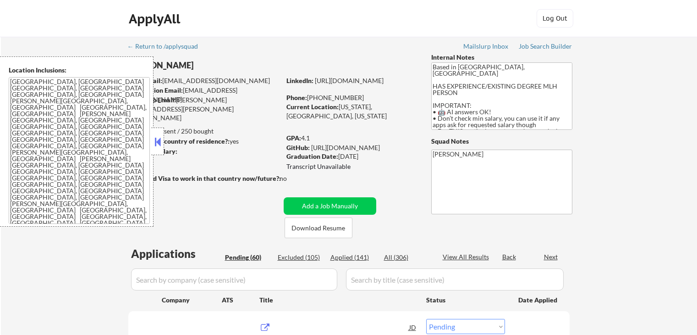
select select ""pending""
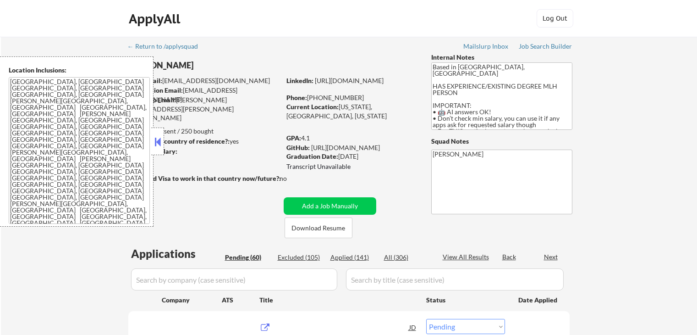
select select ""pending""
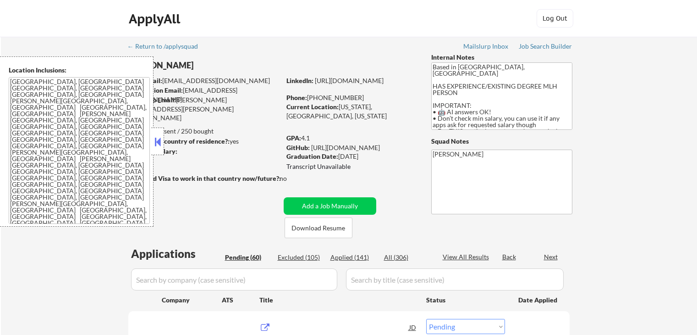
select select ""pending""
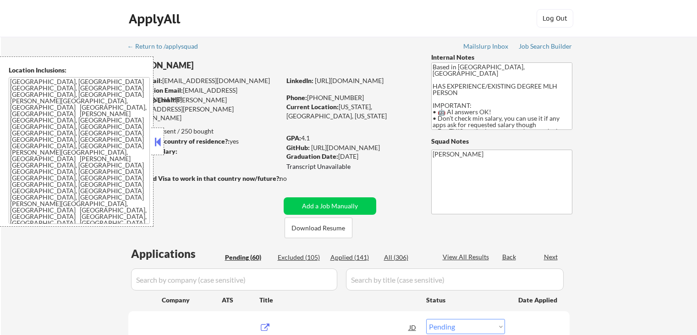
select select ""pending""
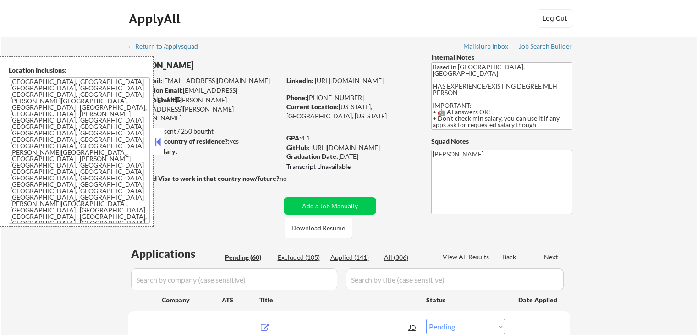
select select ""pending""
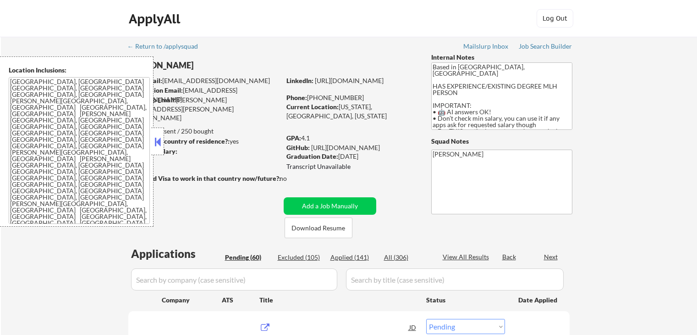
select select ""pending""
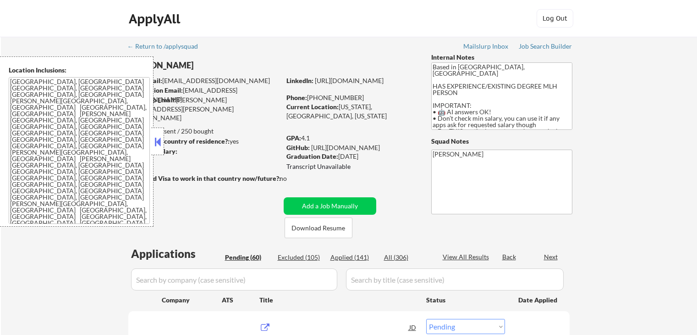
select select ""pending""
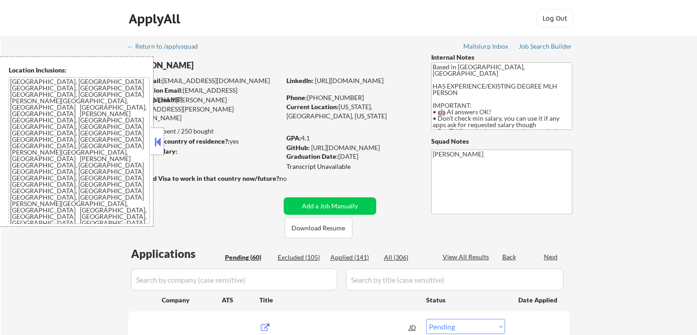
select select ""pending""
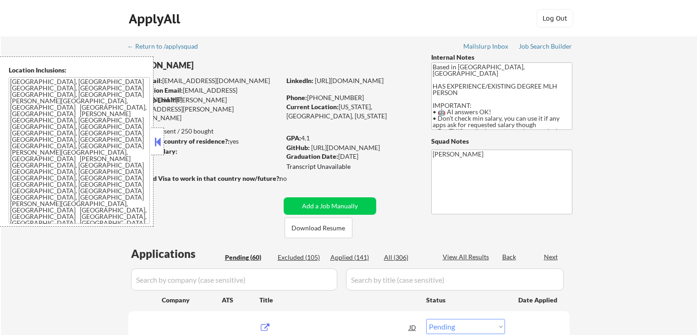
select select ""pending""
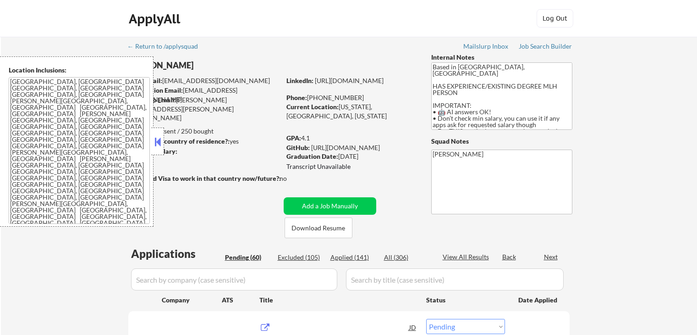
select select ""pending""
click at [155, 146] on button at bounding box center [158, 142] width 10 height 14
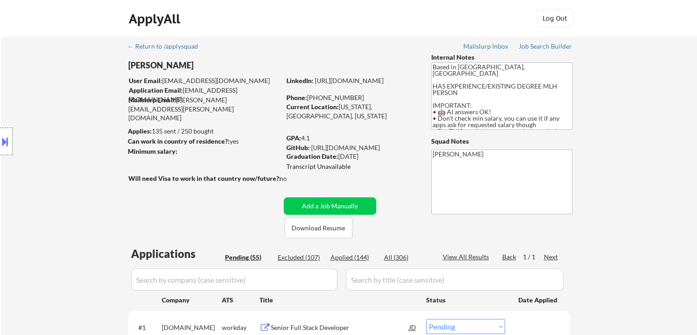
select select ""pending""
